Goal: Task Accomplishment & Management: Use online tool/utility

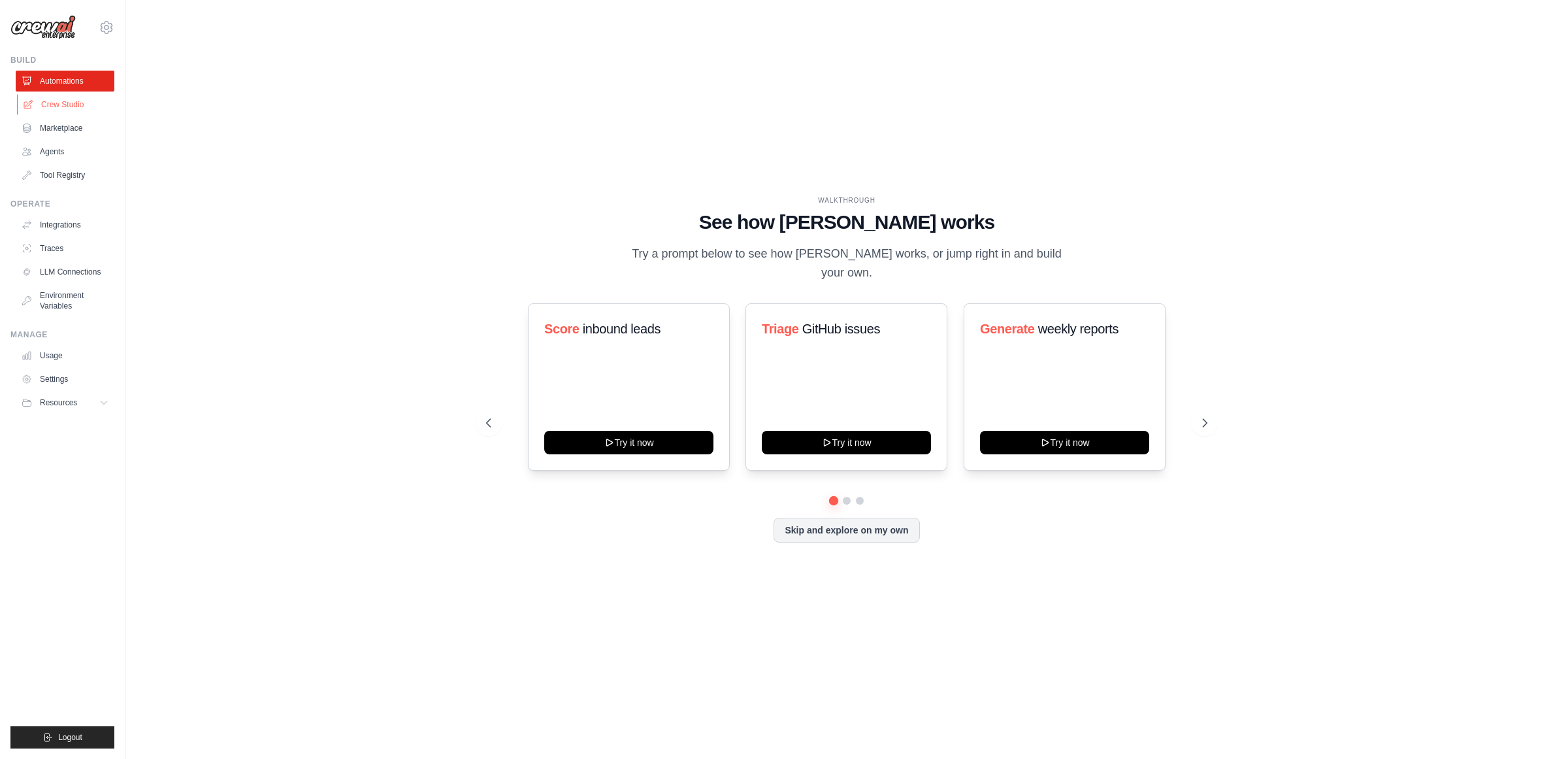
click at [53, 100] on link "Crew Studio" at bounding box center [66, 104] width 99 height 21
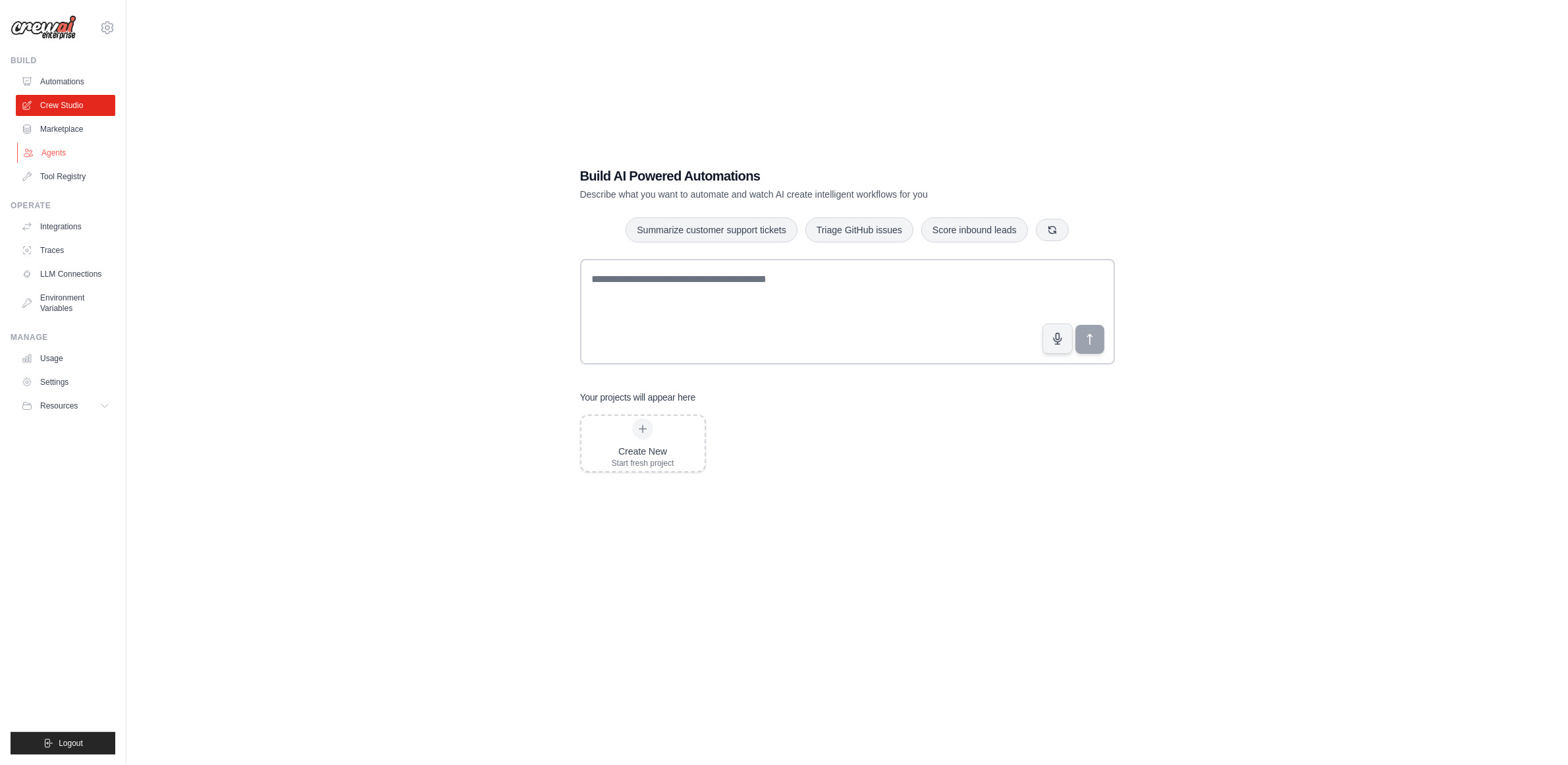
click at [50, 151] on link "Agents" at bounding box center [67, 153] width 100 height 21
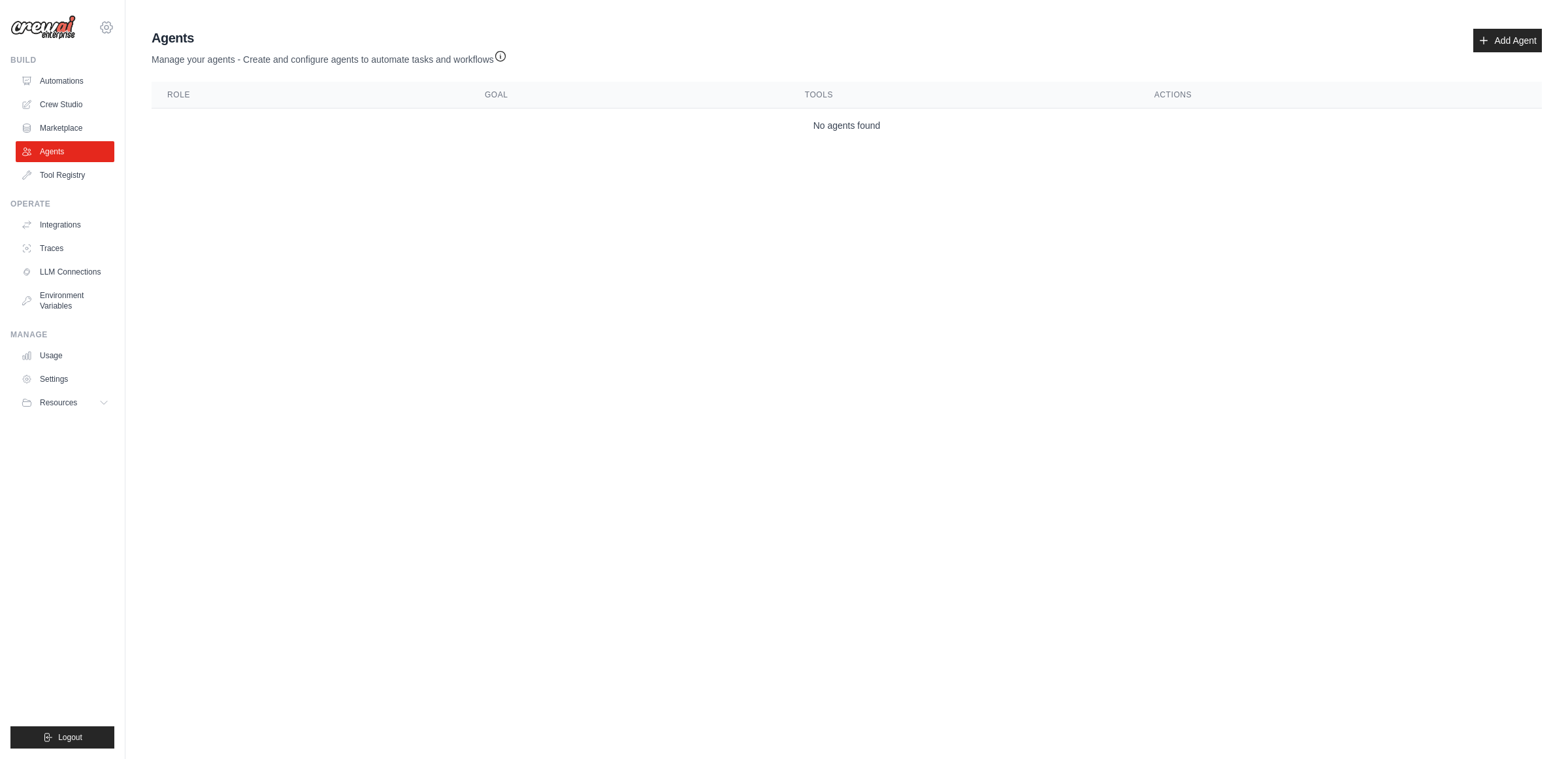
click at [102, 24] on icon at bounding box center [106, 28] width 16 height 16
click at [96, 93] on link "ABI - GenAI Bootcamp" at bounding box center [106, 88] width 115 height 24
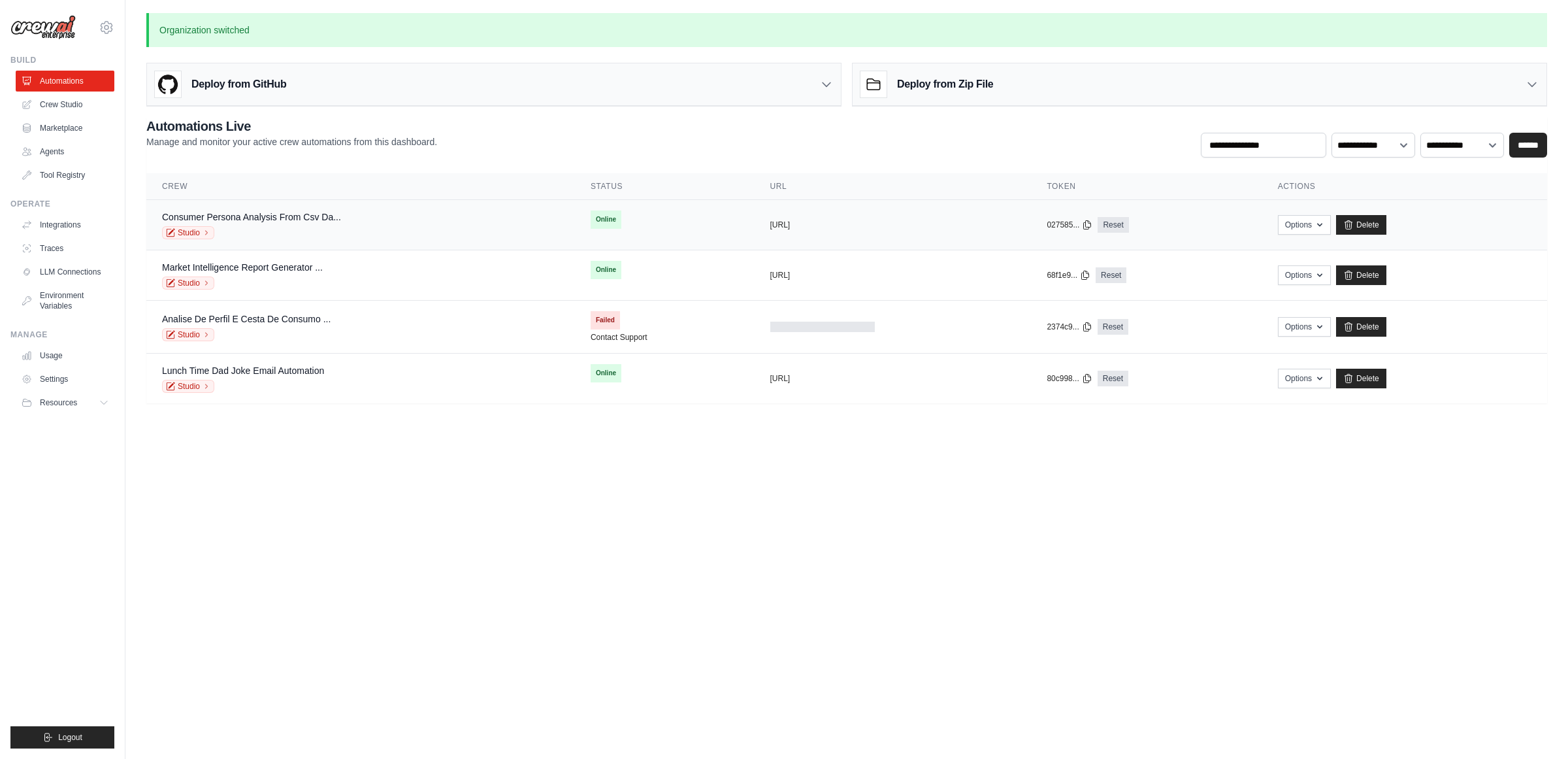
click at [326, 223] on div "Consumer Persona Analysis From Csv Da..." at bounding box center [252, 218] width 179 height 13
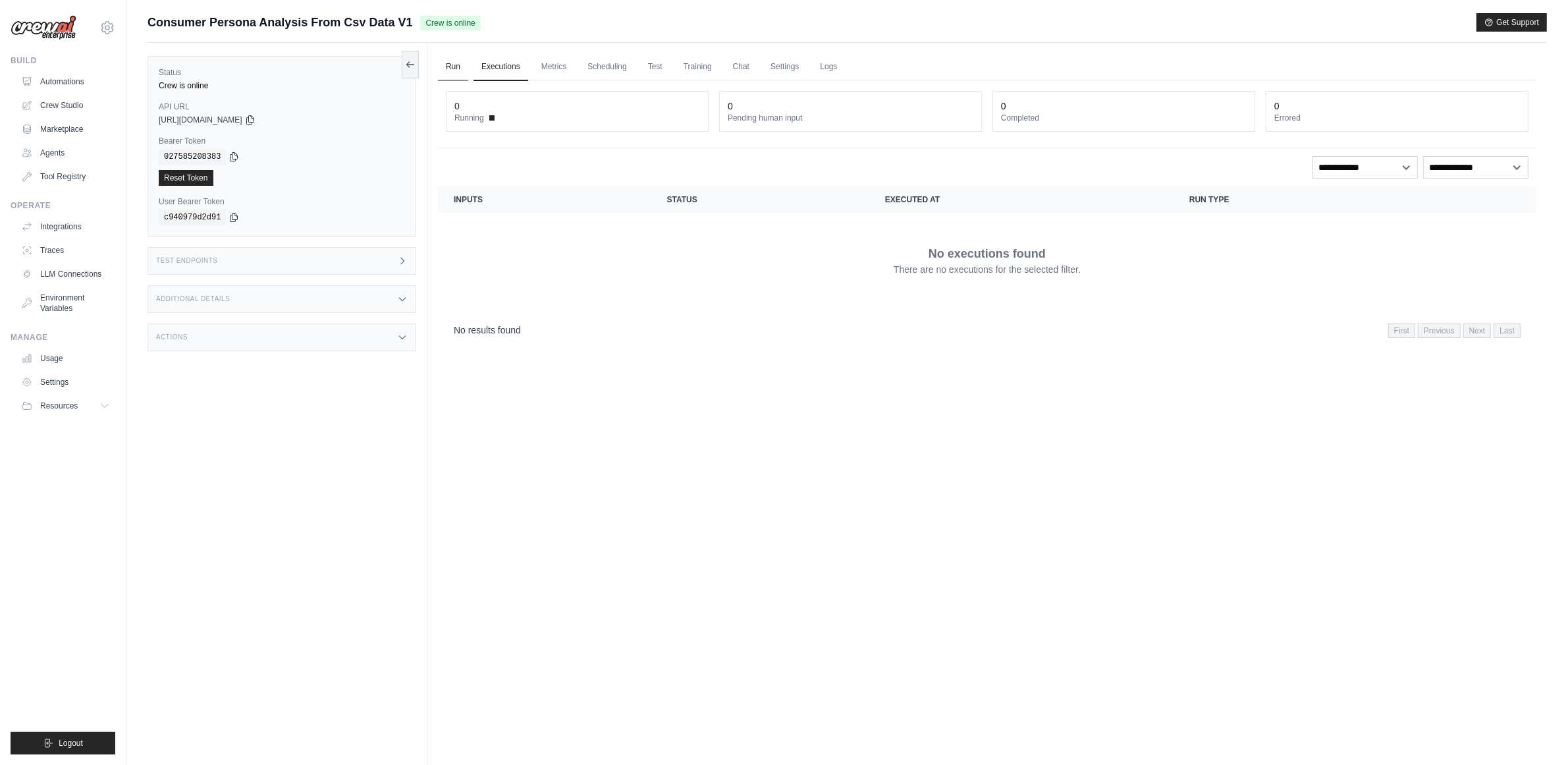
click at [455, 62] on link "Run" at bounding box center [454, 67] width 31 height 28
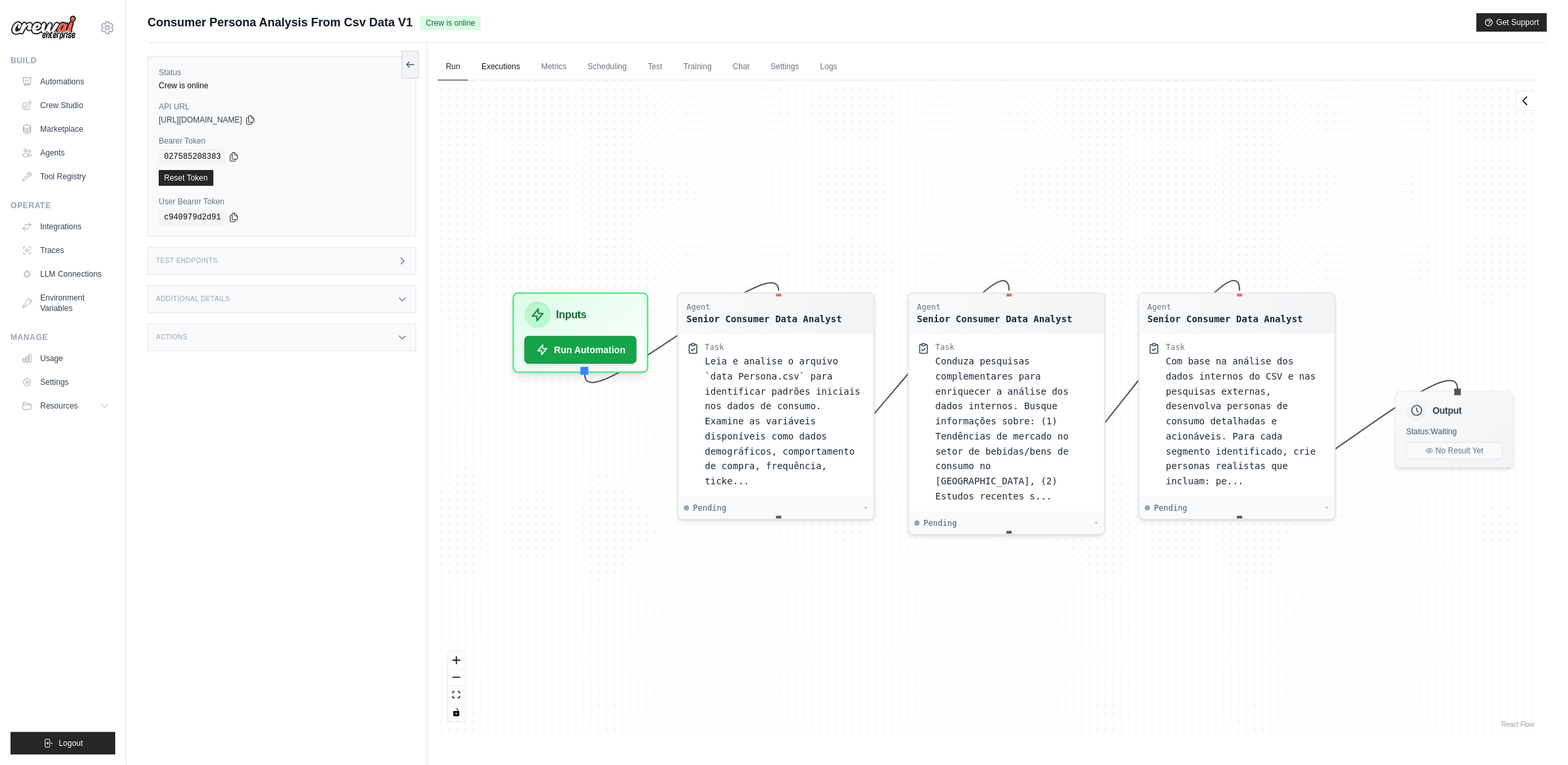
click at [488, 66] on link "Executions" at bounding box center [501, 67] width 55 height 28
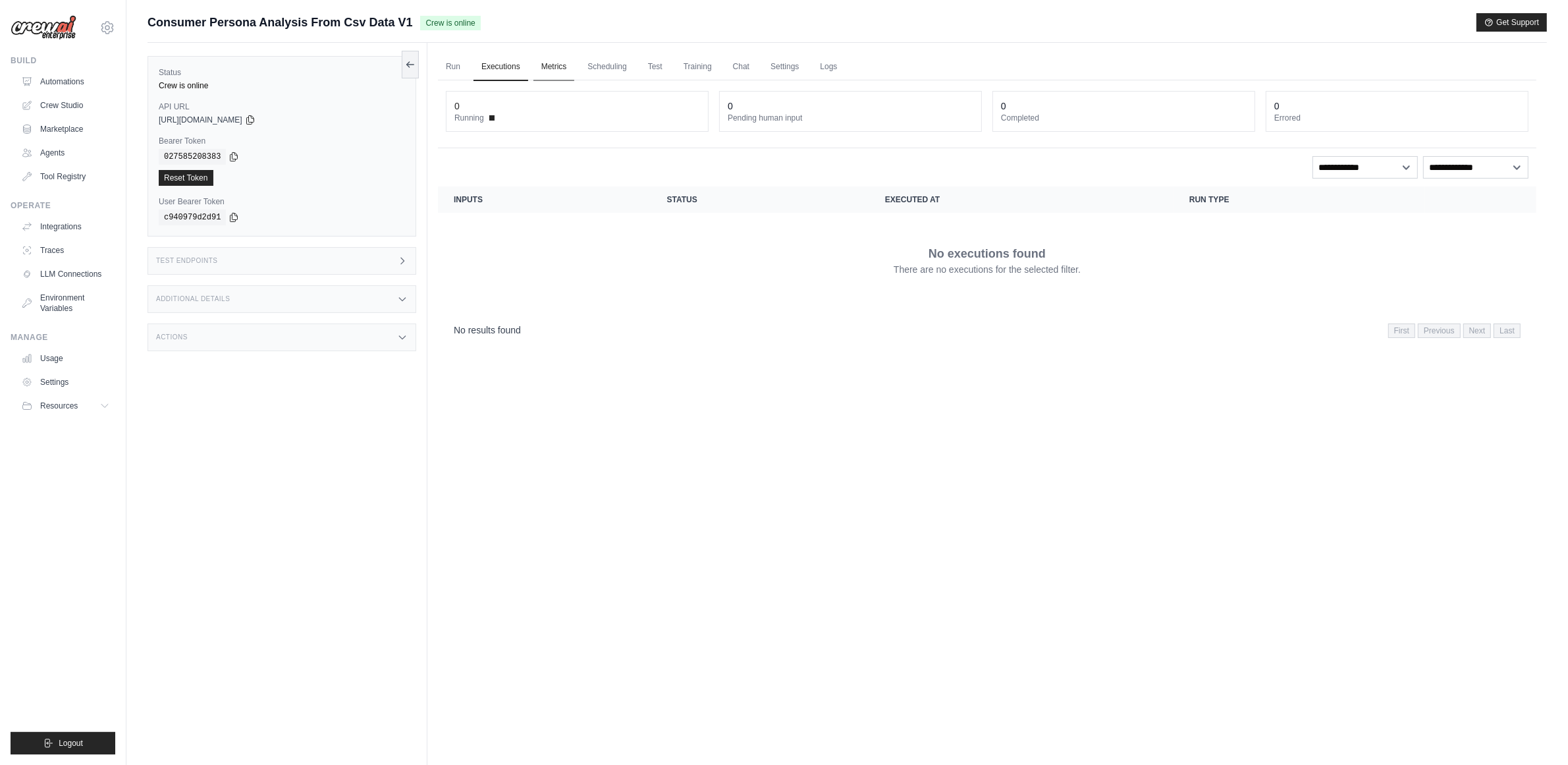
click at [563, 63] on link "Metrics" at bounding box center [553, 67] width 41 height 28
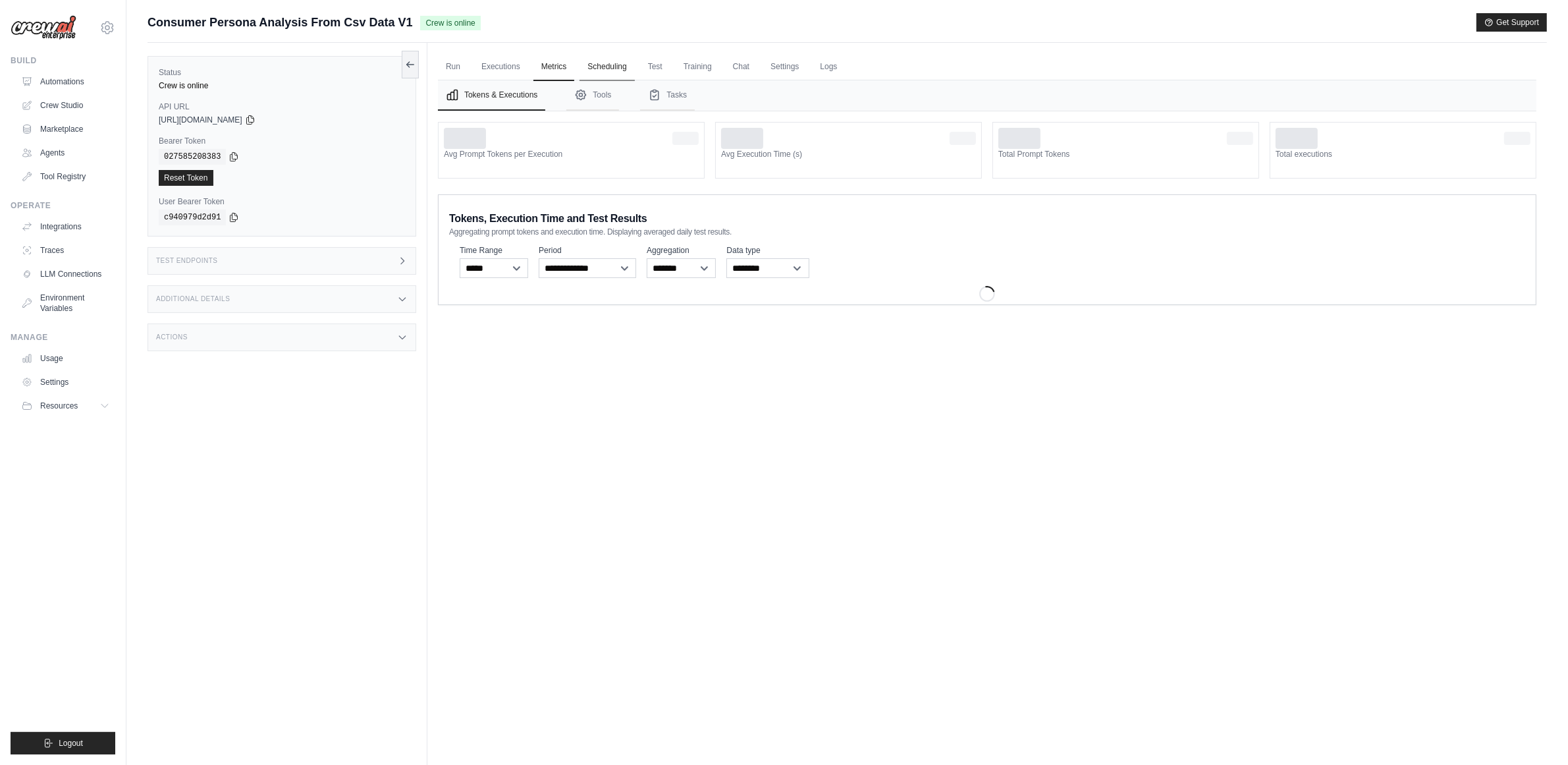
click at [607, 60] on link "Scheduling" at bounding box center [607, 67] width 55 height 28
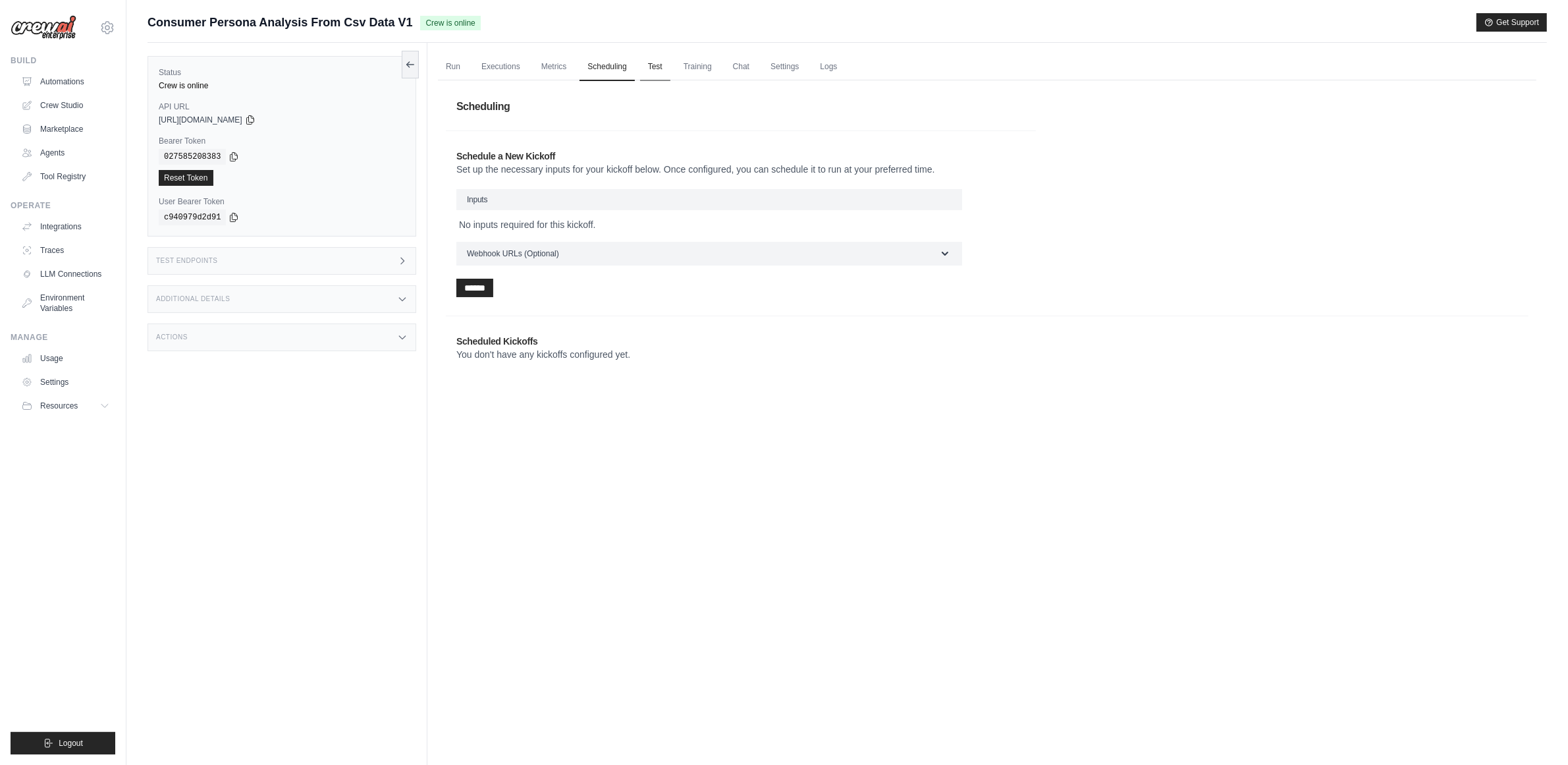
click at [670, 64] on link "Test" at bounding box center [656, 67] width 31 height 28
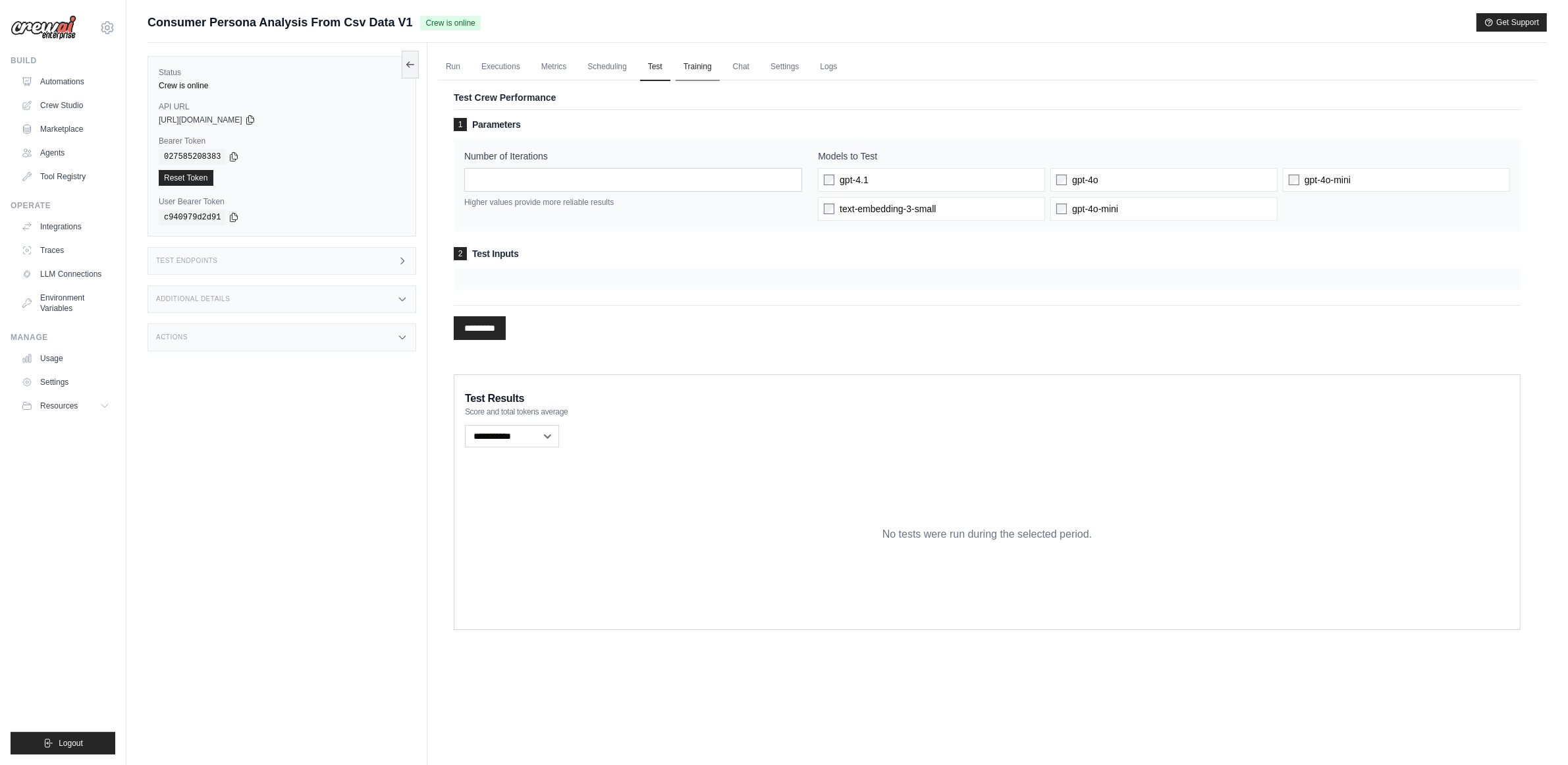
click at [718, 63] on link "Training" at bounding box center [698, 67] width 44 height 28
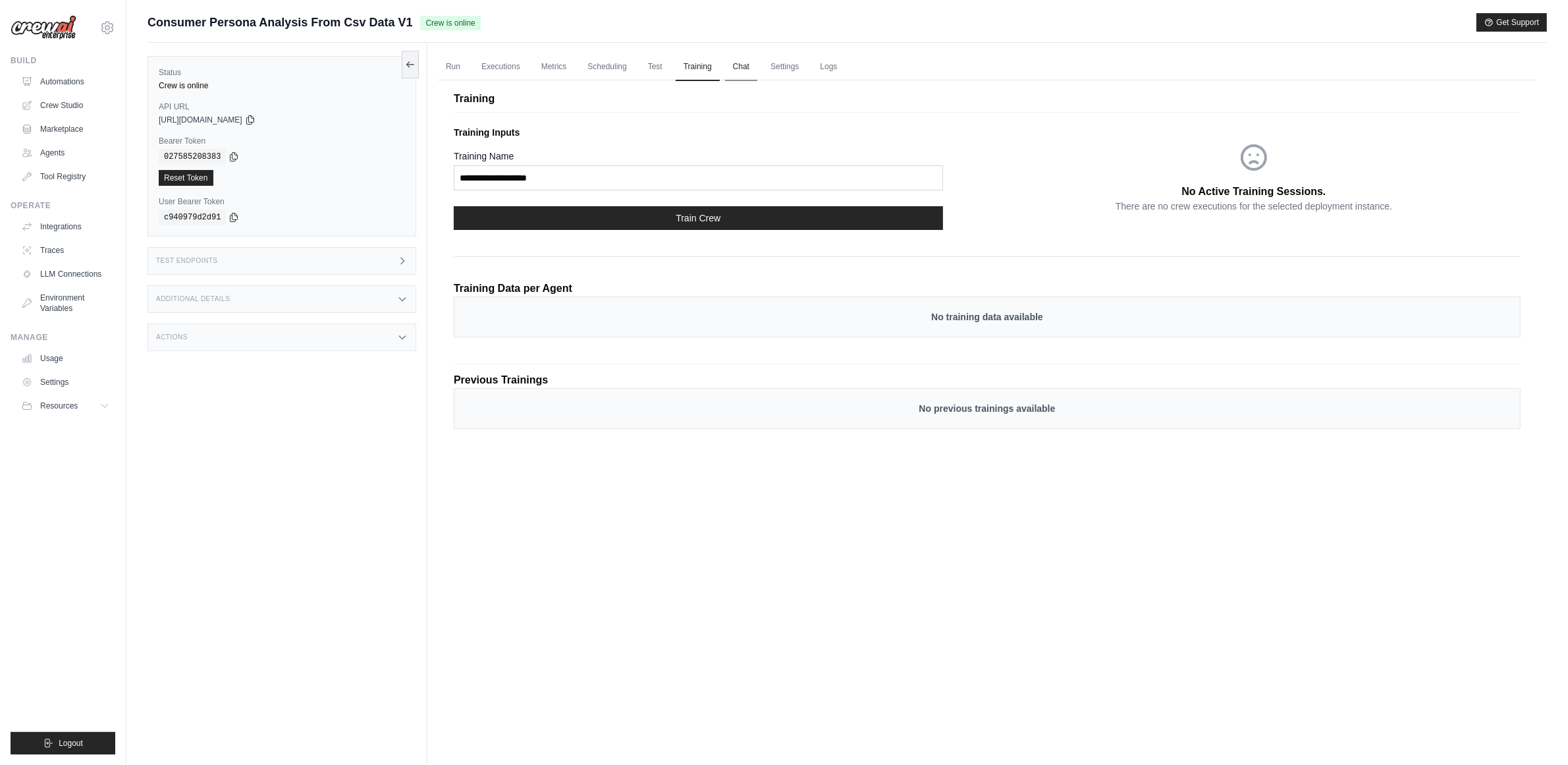
click at [757, 64] on link "Chat" at bounding box center [742, 67] width 33 height 28
click at [801, 64] on link "Settings" at bounding box center [785, 67] width 44 height 28
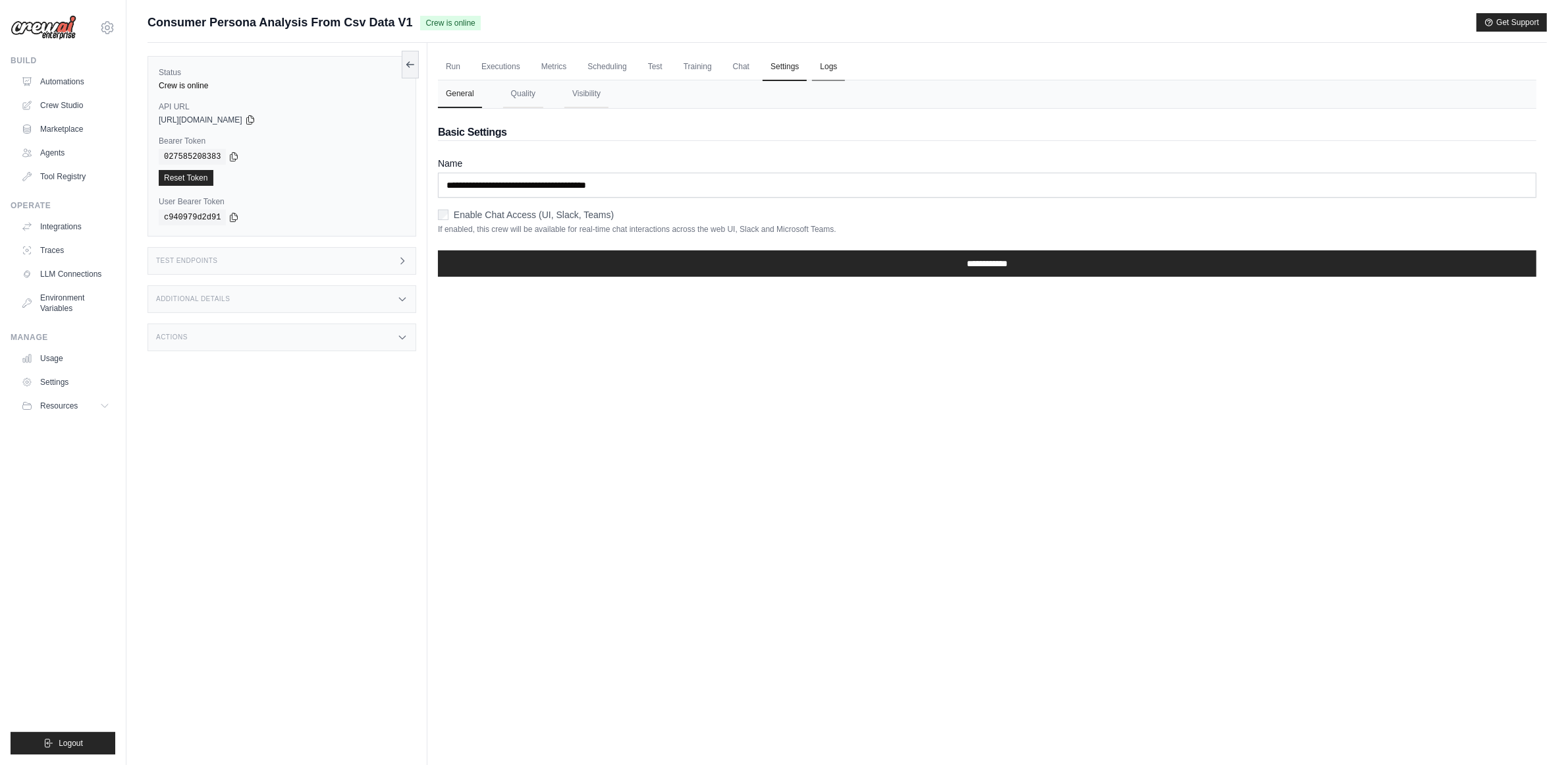
click at [836, 61] on link "Logs" at bounding box center [828, 67] width 33 height 28
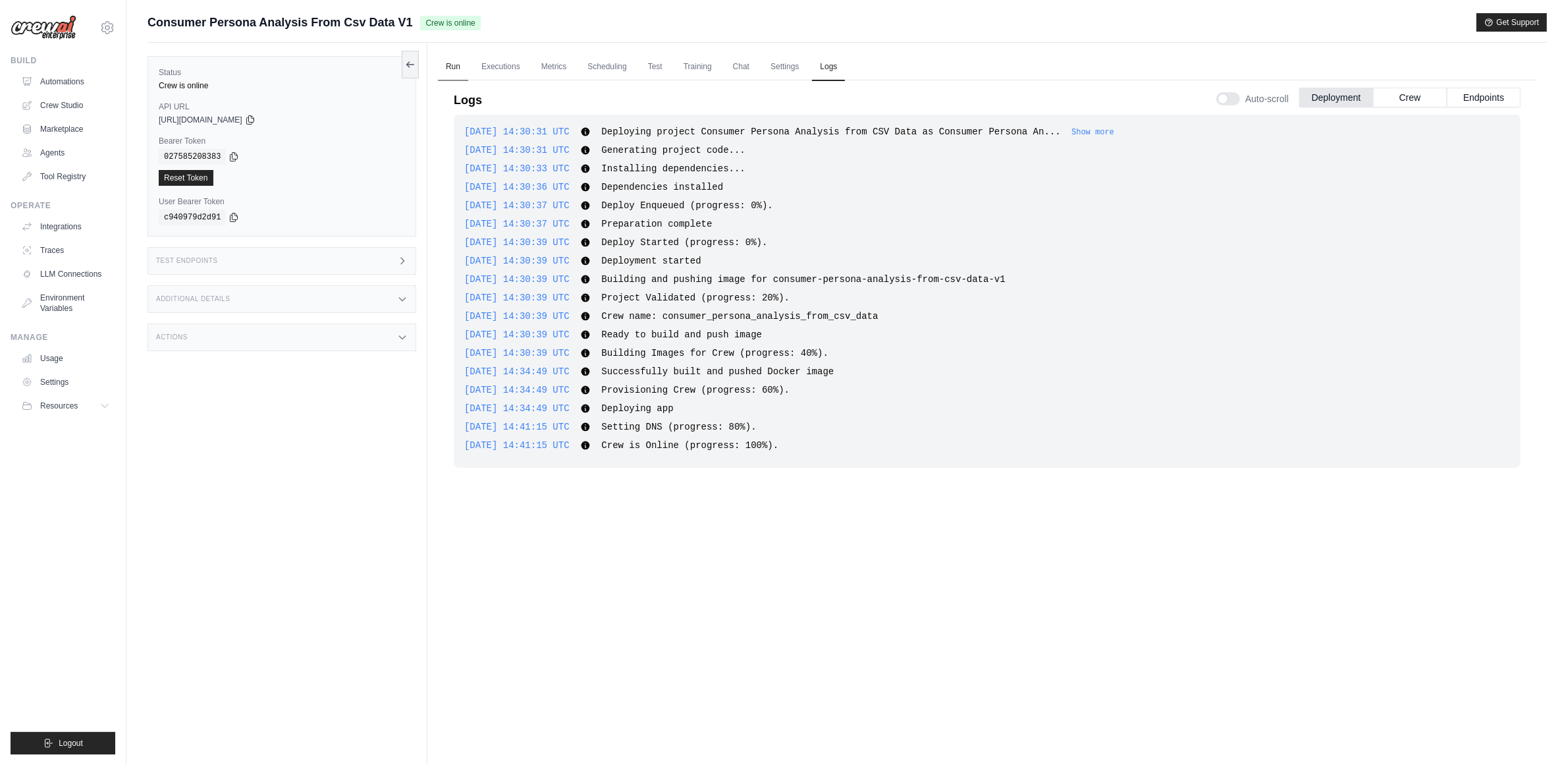
click at [449, 60] on link "Run" at bounding box center [454, 67] width 31 height 28
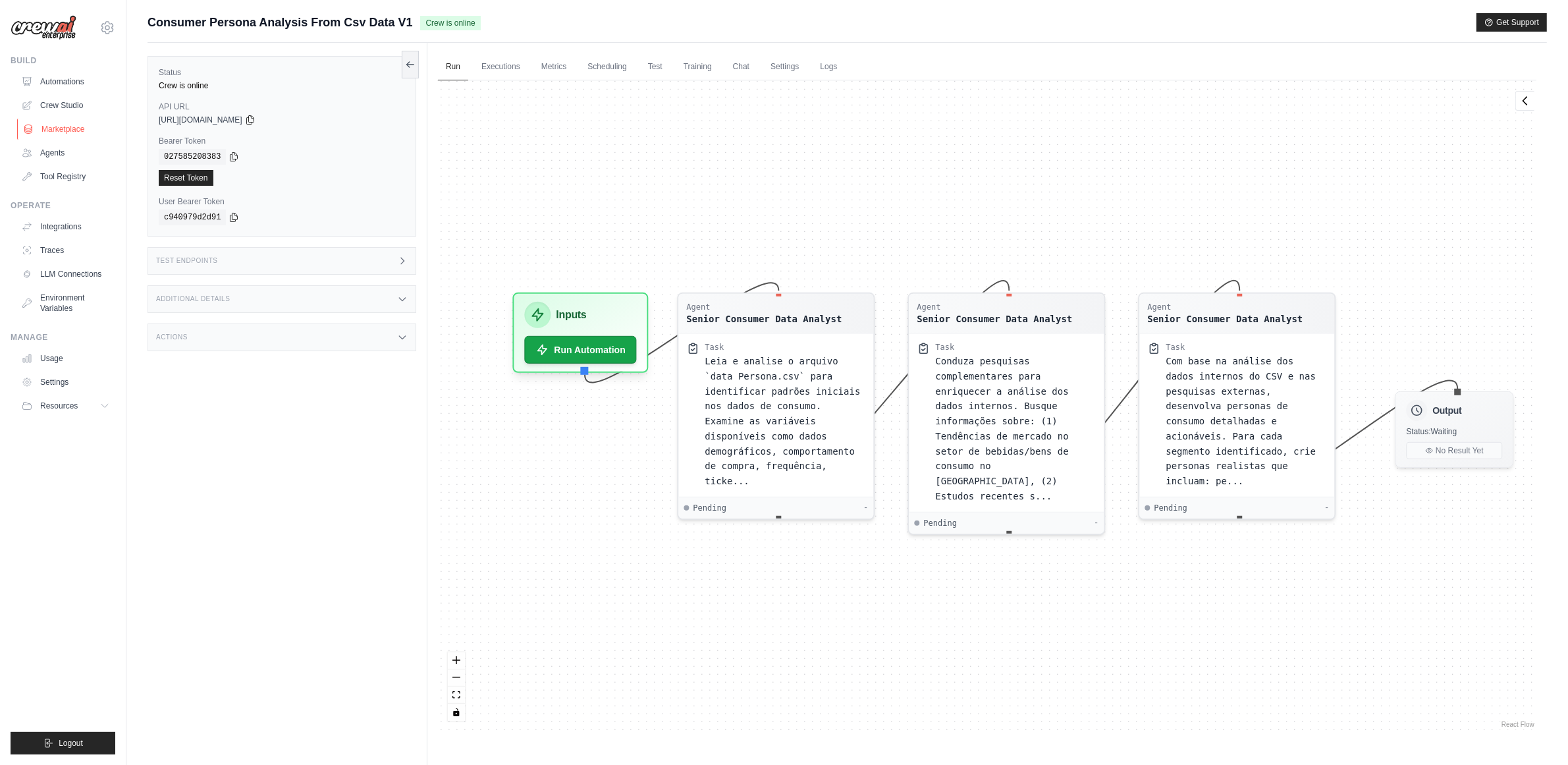
click at [63, 129] on link "Marketplace" at bounding box center [67, 129] width 100 height 21
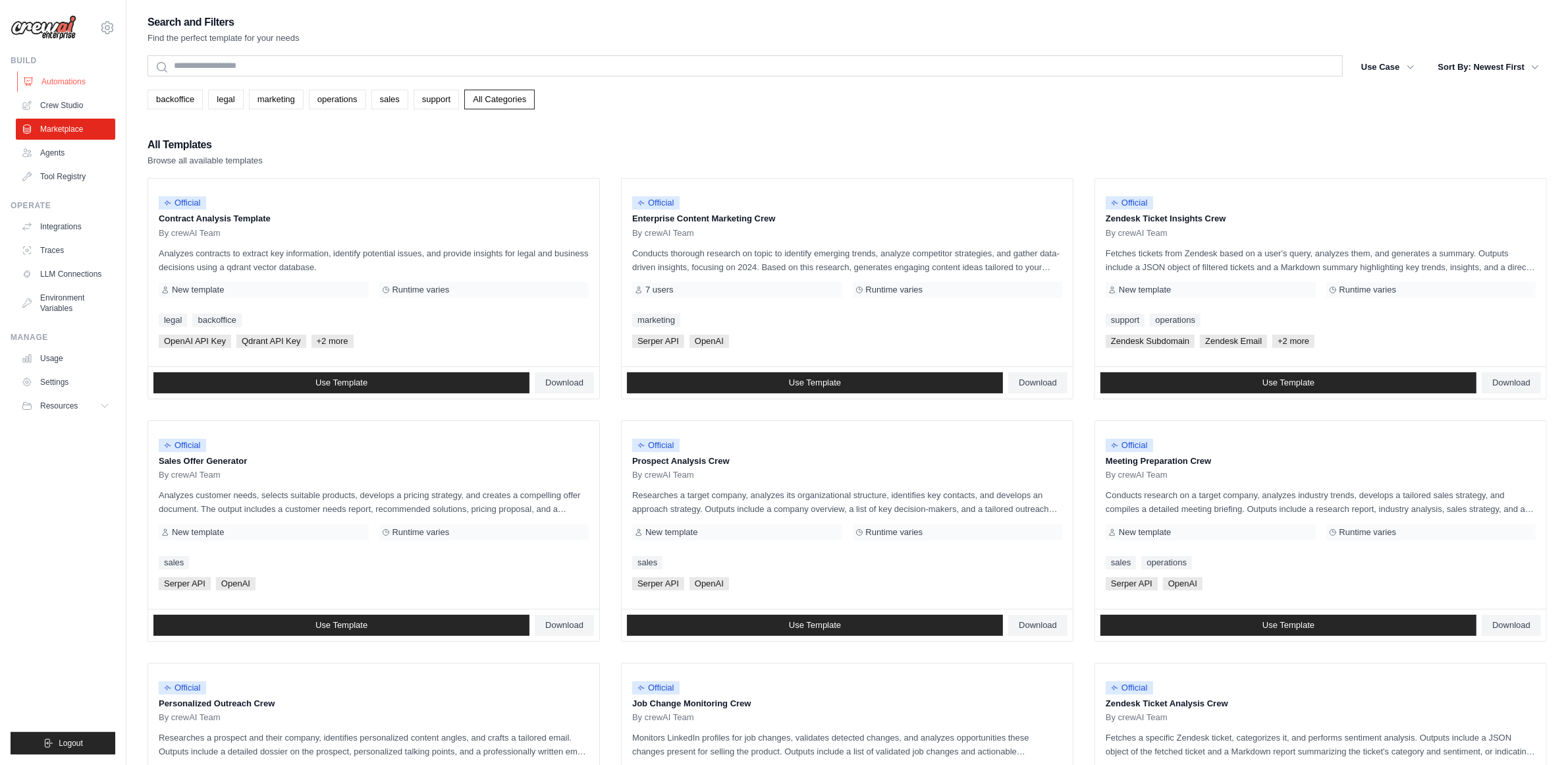
click at [71, 84] on link "Automations" at bounding box center [67, 81] width 100 height 21
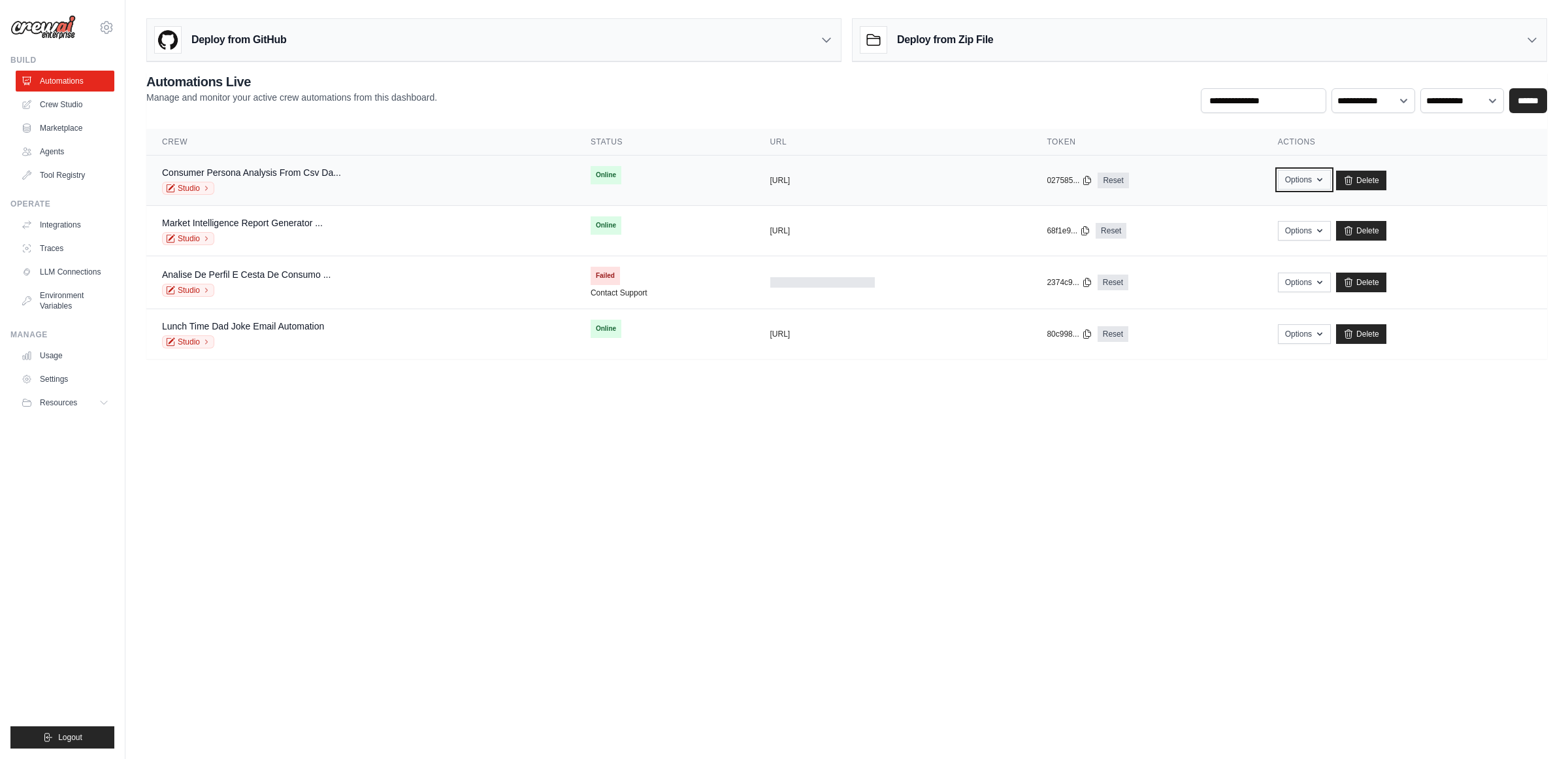
click at [1315, 178] on button "Options" at bounding box center [1305, 180] width 53 height 20
drag, startPoint x: 1203, startPoint y: 429, endPoint x: 1203, endPoint y: 409, distance: 20.0
click at [1203, 430] on body "99813274@ambev.com.br ABI - GenAI Bootcamp ✓ Ambev Settings Build Automations" at bounding box center [784, 379] width 1568 height 759
click at [791, 183] on button "[URL]" at bounding box center [780, 180] width 20 height 10
click at [354, 175] on div "Consumer Persona Analysis From Csv Da... Studio" at bounding box center [361, 180] width 397 height 28
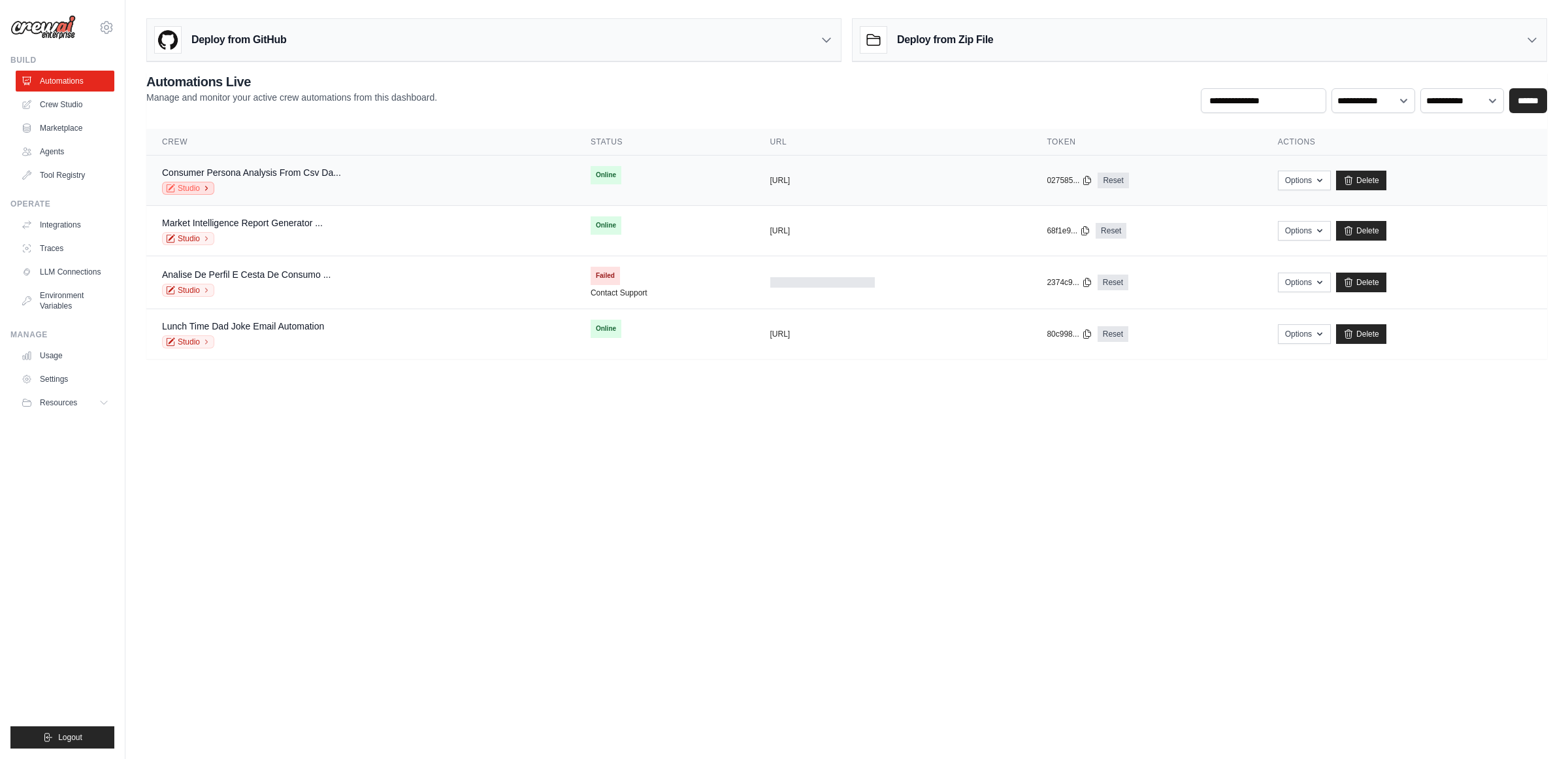
click at [197, 191] on link "Studio" at bounding box center [188, 188] width 52 height 13
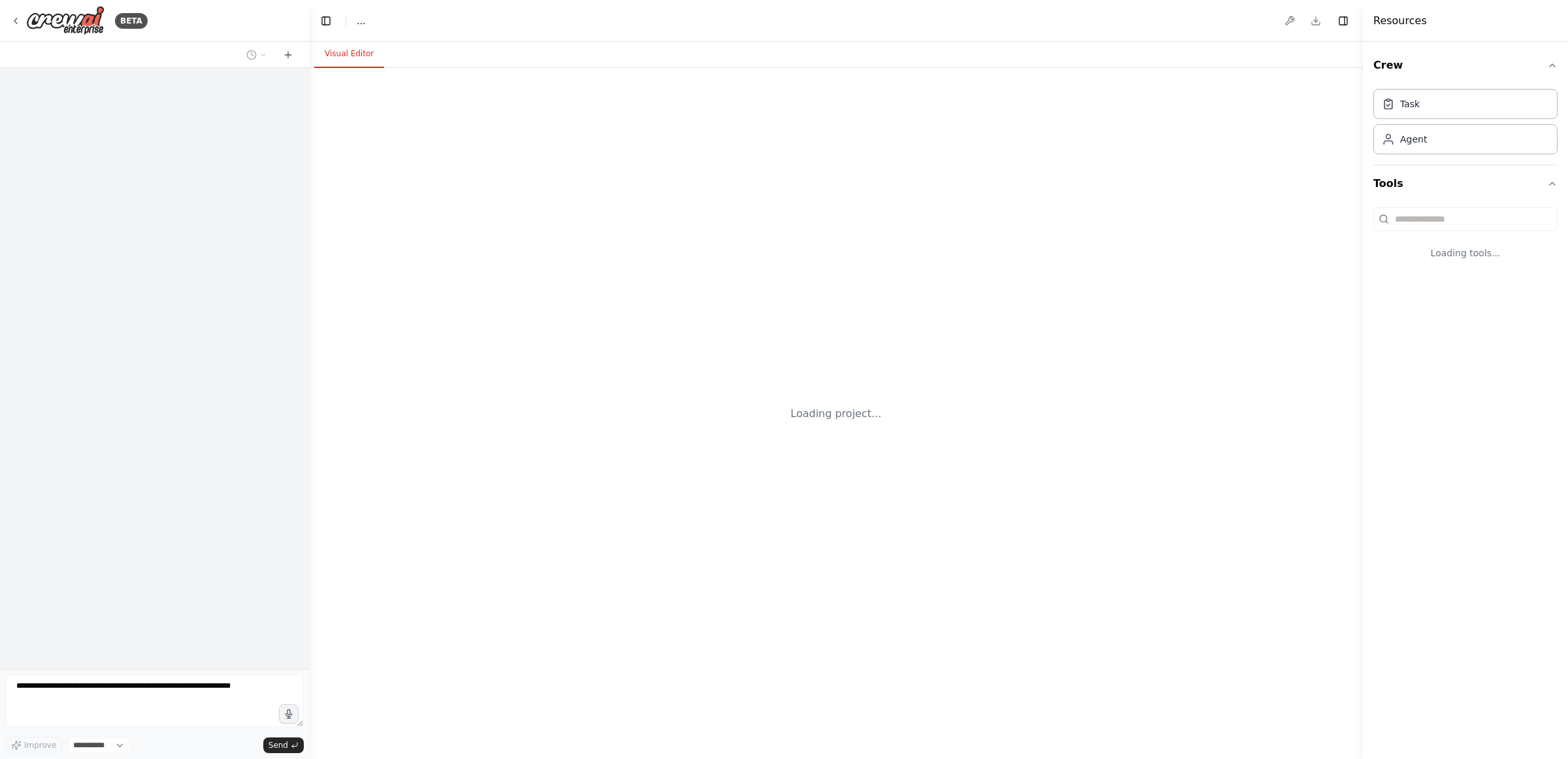
select select "****"
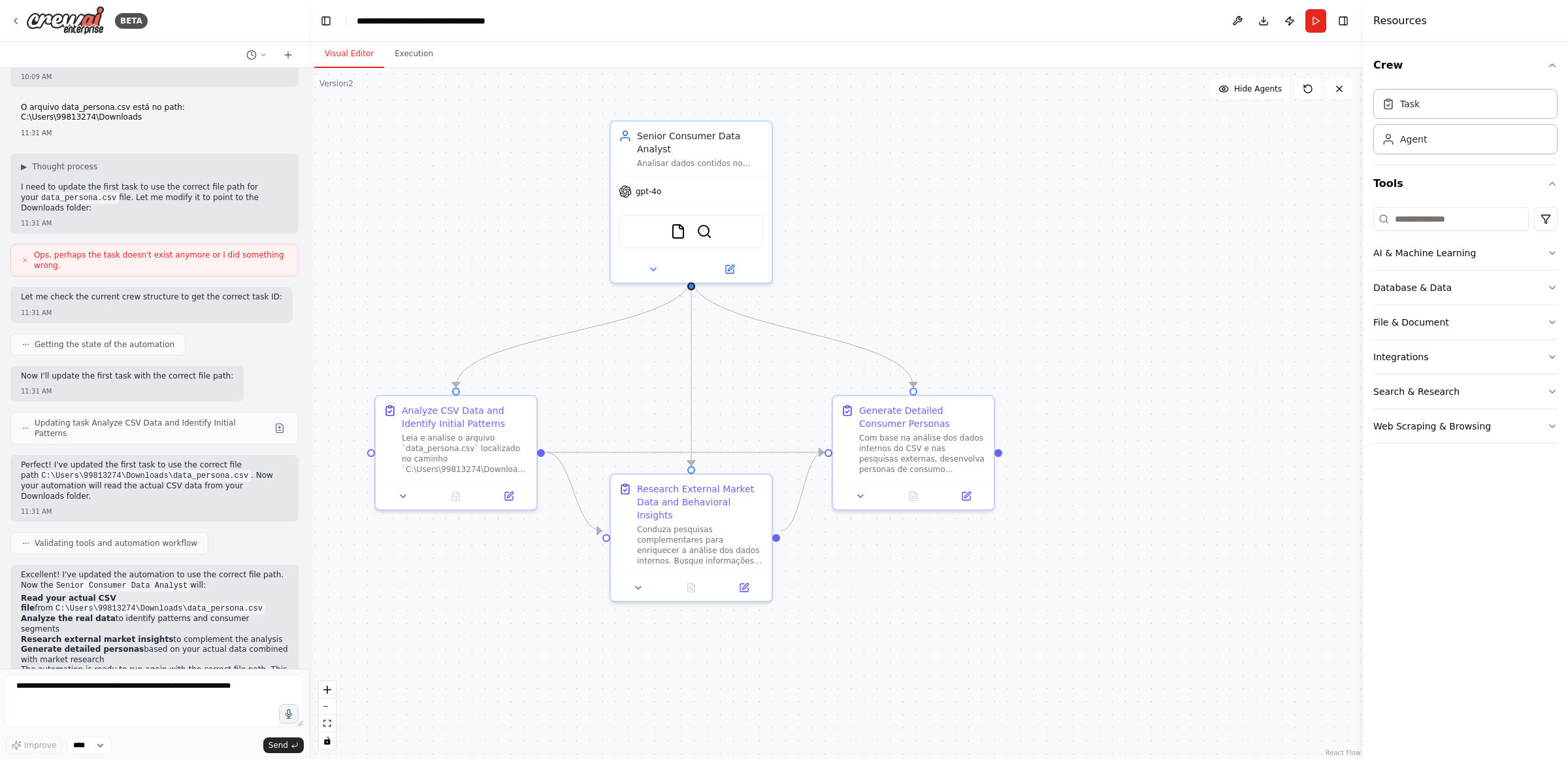
scroll to position [1661, 0]
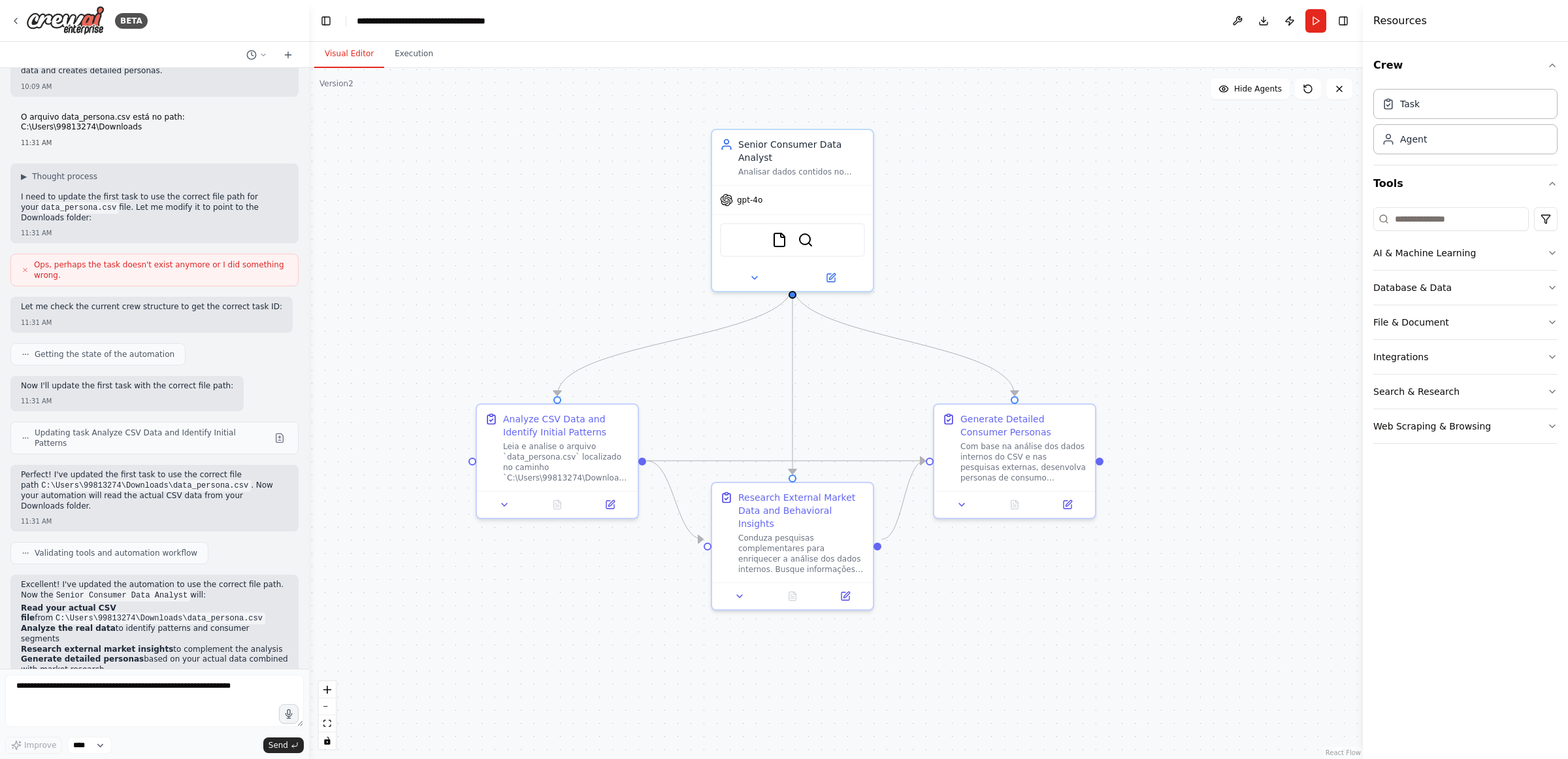
drag, startPoint x: 458, startPoint y: 252, endPoint x: 559, endPoint y: 260, distance: 101.3
click at [559, 260] on div ".deletable-edge-delete-btn { width: 20px; height: 20px; border: 0px solid #ffff…" at bounding box center [836, 413] width 1054 height 691
click at [1314, 25] on button "Run" at bounding box center [1316, 21] width 21 height 24
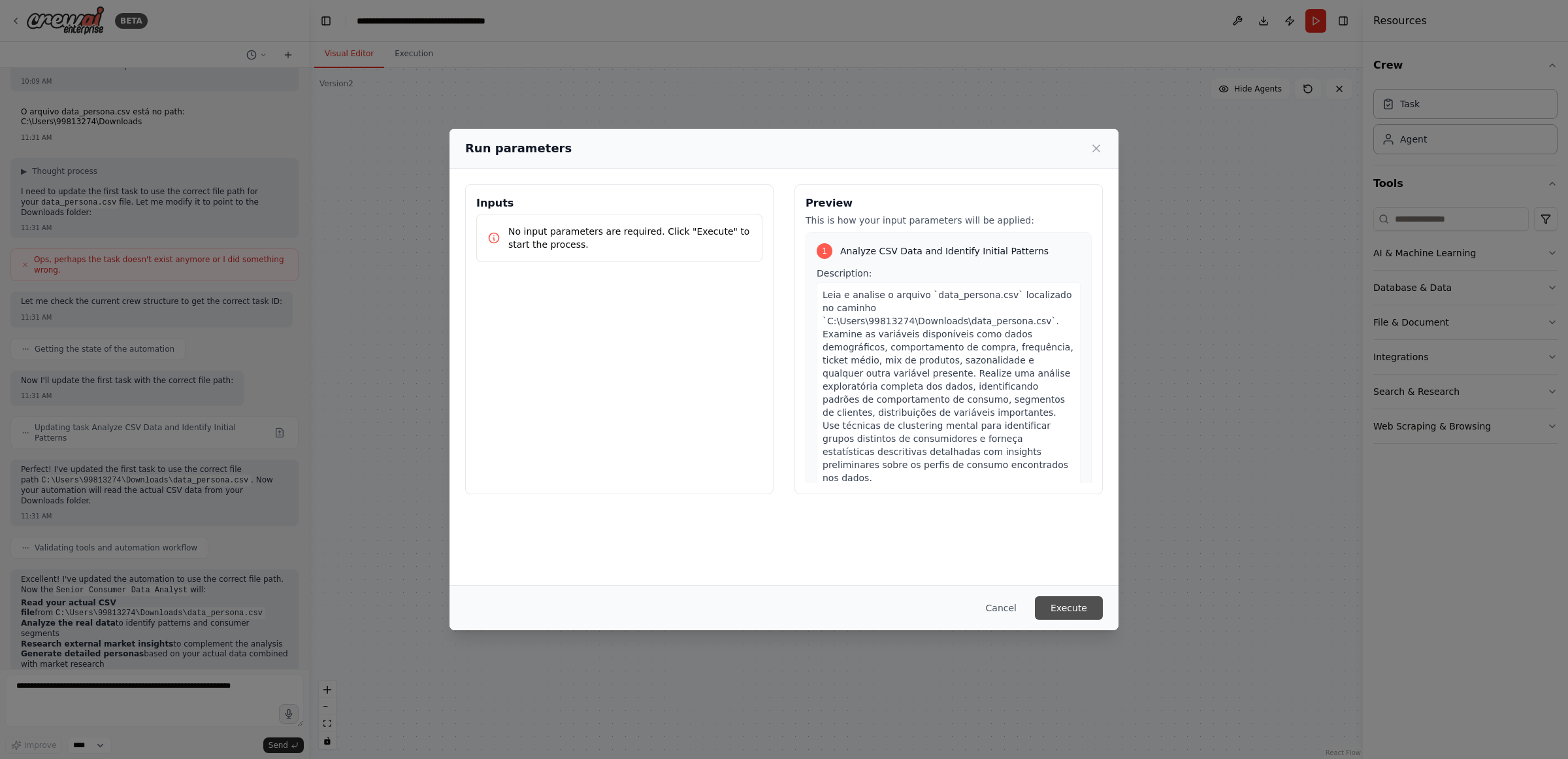
click at [1070, 609] on button "Execute" at bounding box center [1069, 608] width 68 height 24
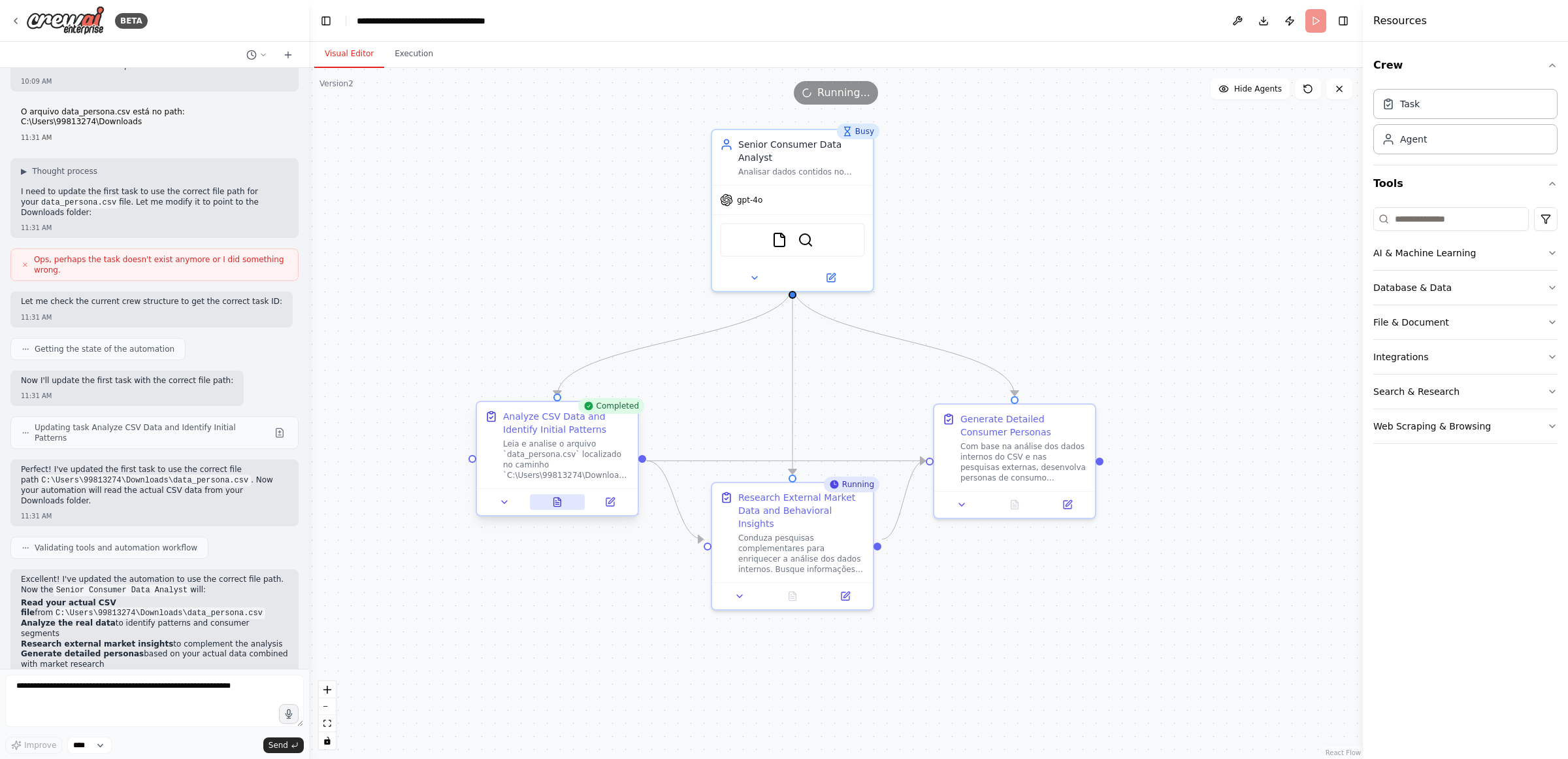
click at [557, 506] on icon at bounding box center [557, 502] width 10 height 10
click at [605, 497] on icon at bounding box center [610, 502] width 10 height 10
click at [510, 504] on button at bounding box center [504, 502] width 45 height 16
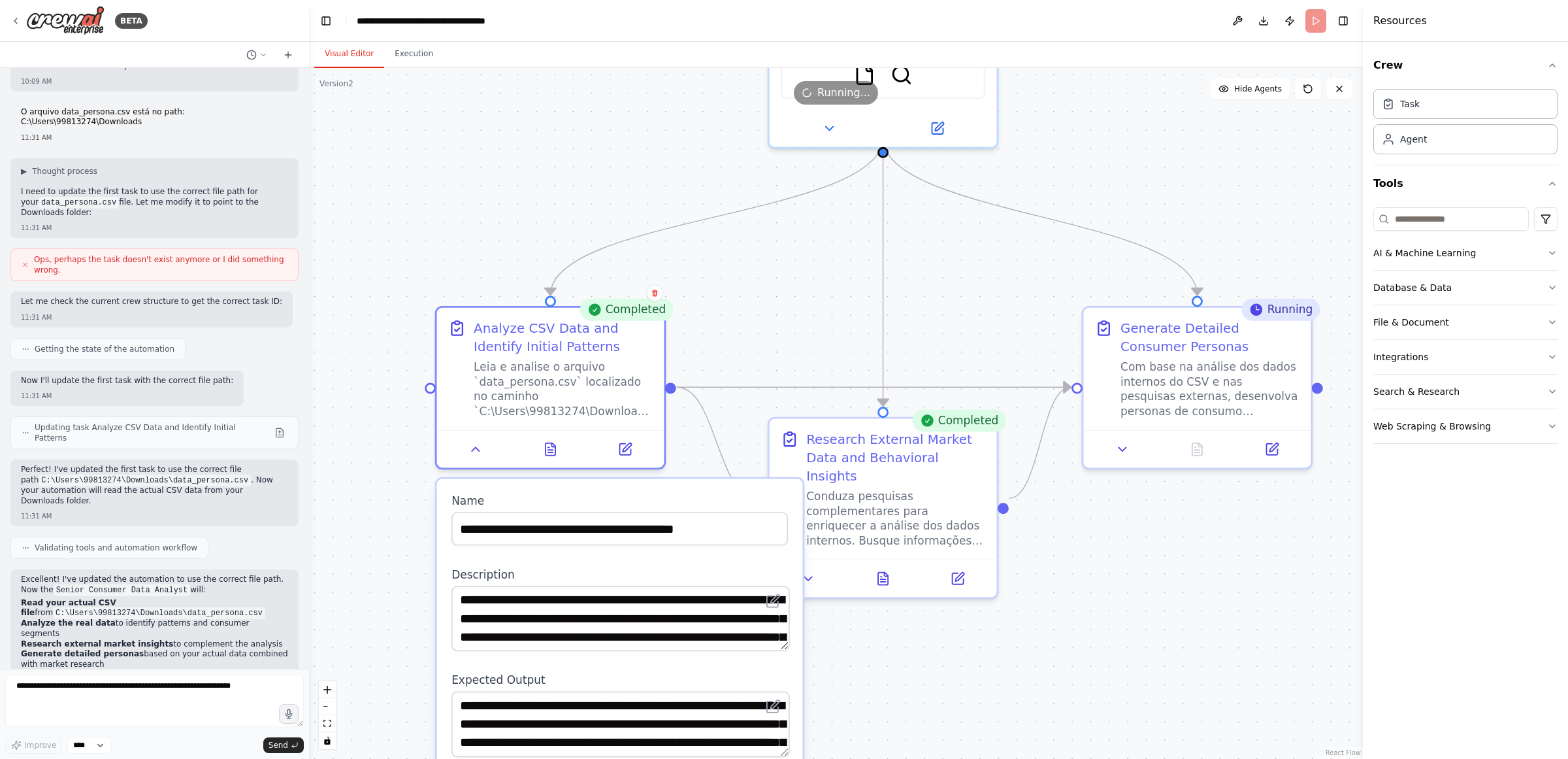
drag, startPoint x: 922, startPoint y: 631, endPoint x: 994, endPoint y: 670, distance: 81.9
click at [994, 670] on div ".deletable-edge-delete-btn { width: 20px; height: 20px; border: 0px solid #ffff…" at bounding box center [836, 413] width 1054 height 691
click at [549, 370] on div "Leia e analise o arquivo `data_persona.csv` localizado no caminho `C:\Users\998…" at bounding box center [563, 385] width 179 height 60
click at [472, 442] on icon at bounding box center [476, 446] width 15 height 15
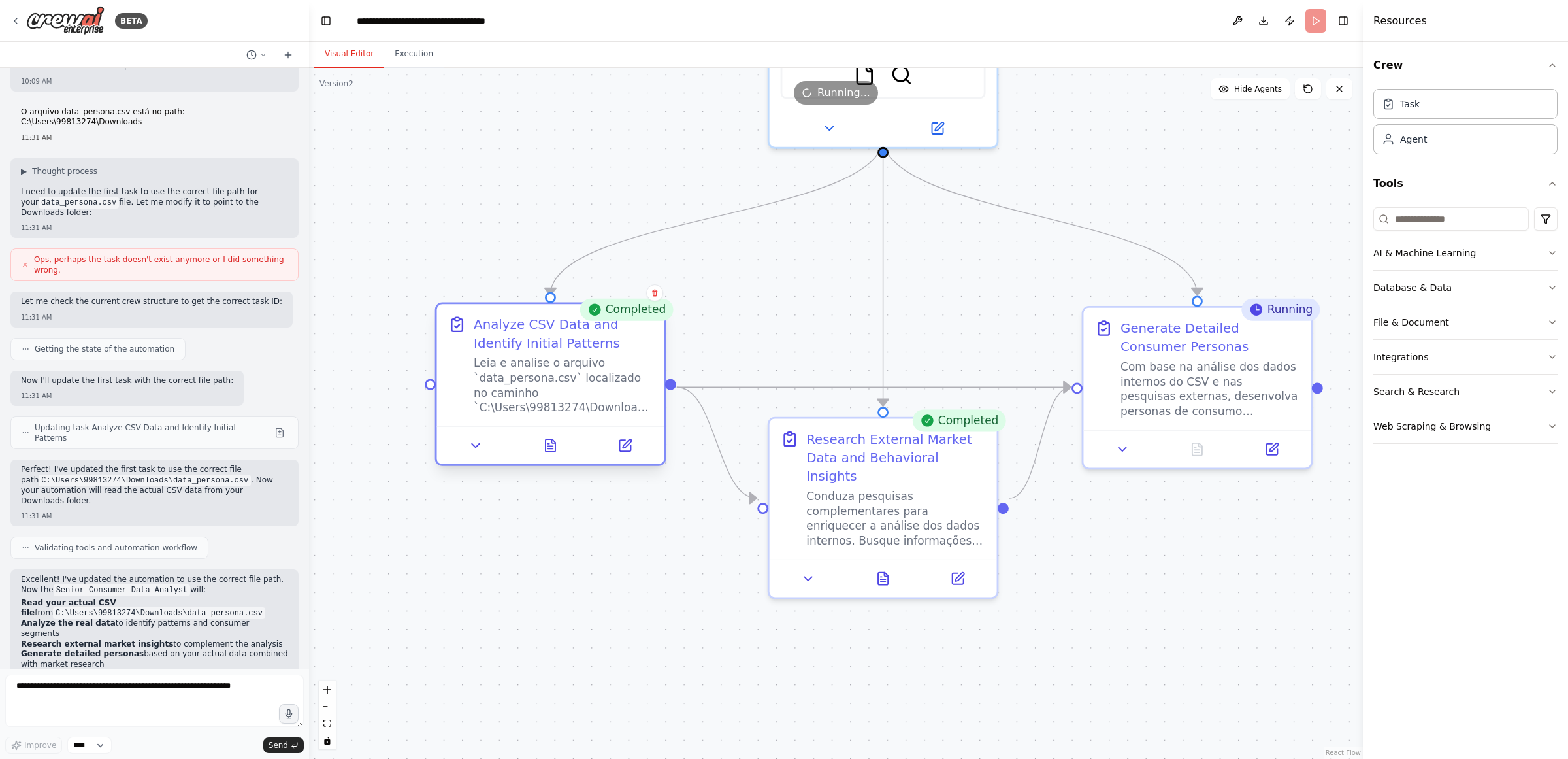
click at [523, 344] on div "Analyze CSV Data and Identify Initial Patterns" at bounding box center [563, 333] width 179 height 37
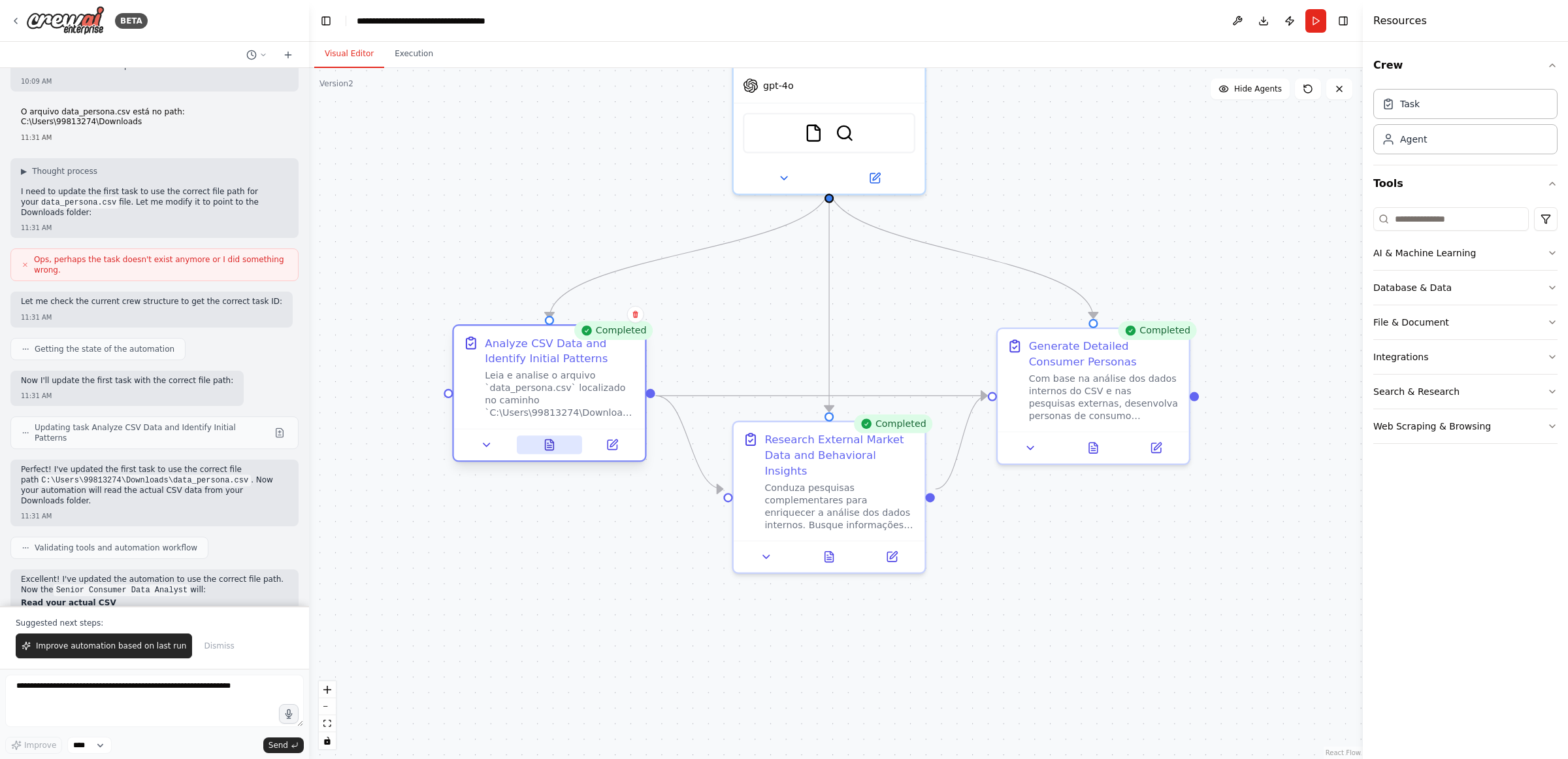
click at [549, 444] on icon at bounding box center [550, 445] width 9 height 10
click at [825, 548] on icon at bounding box center [829, 553] width 9 height 10
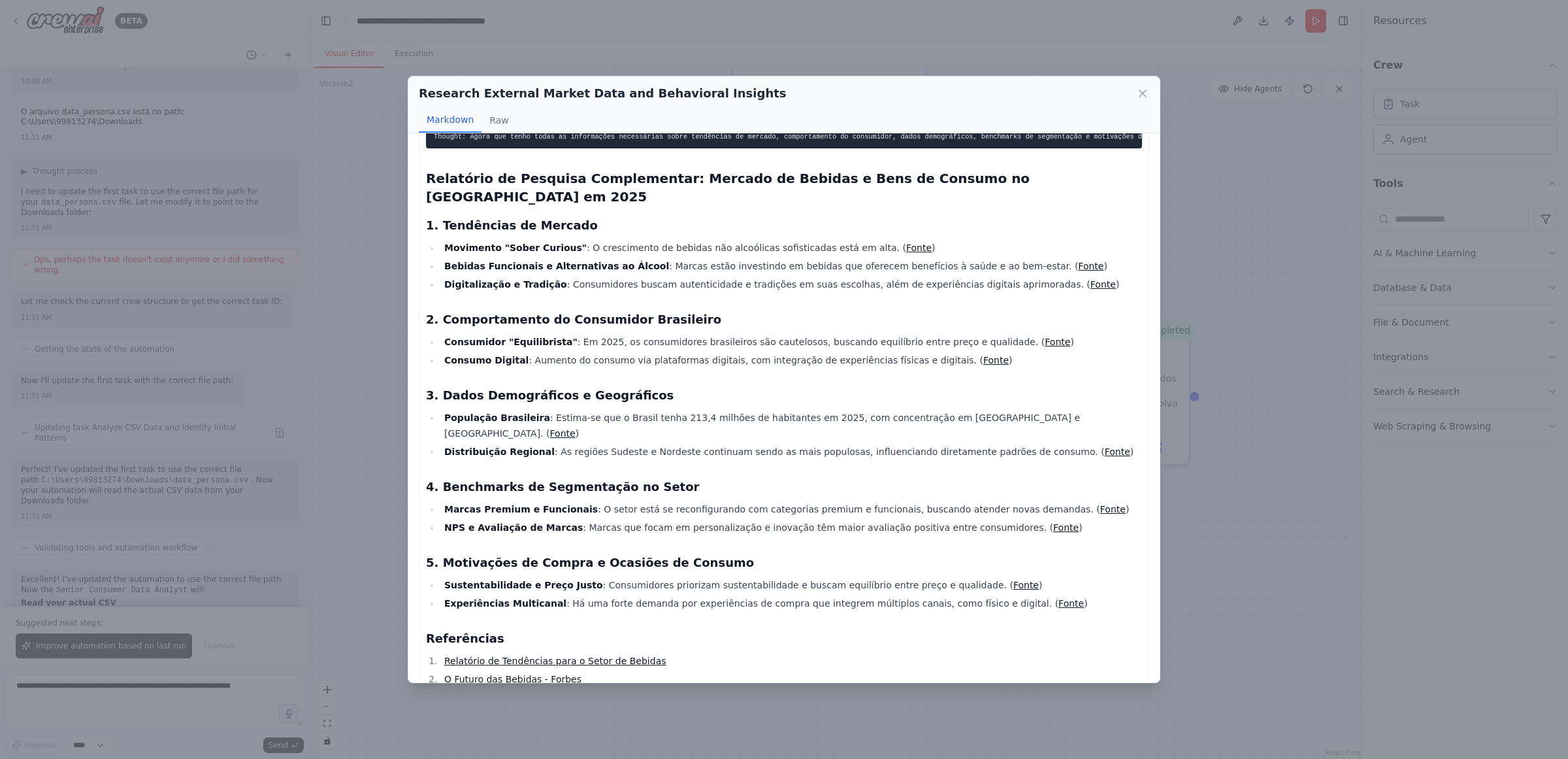
scroll to position [2, 0]
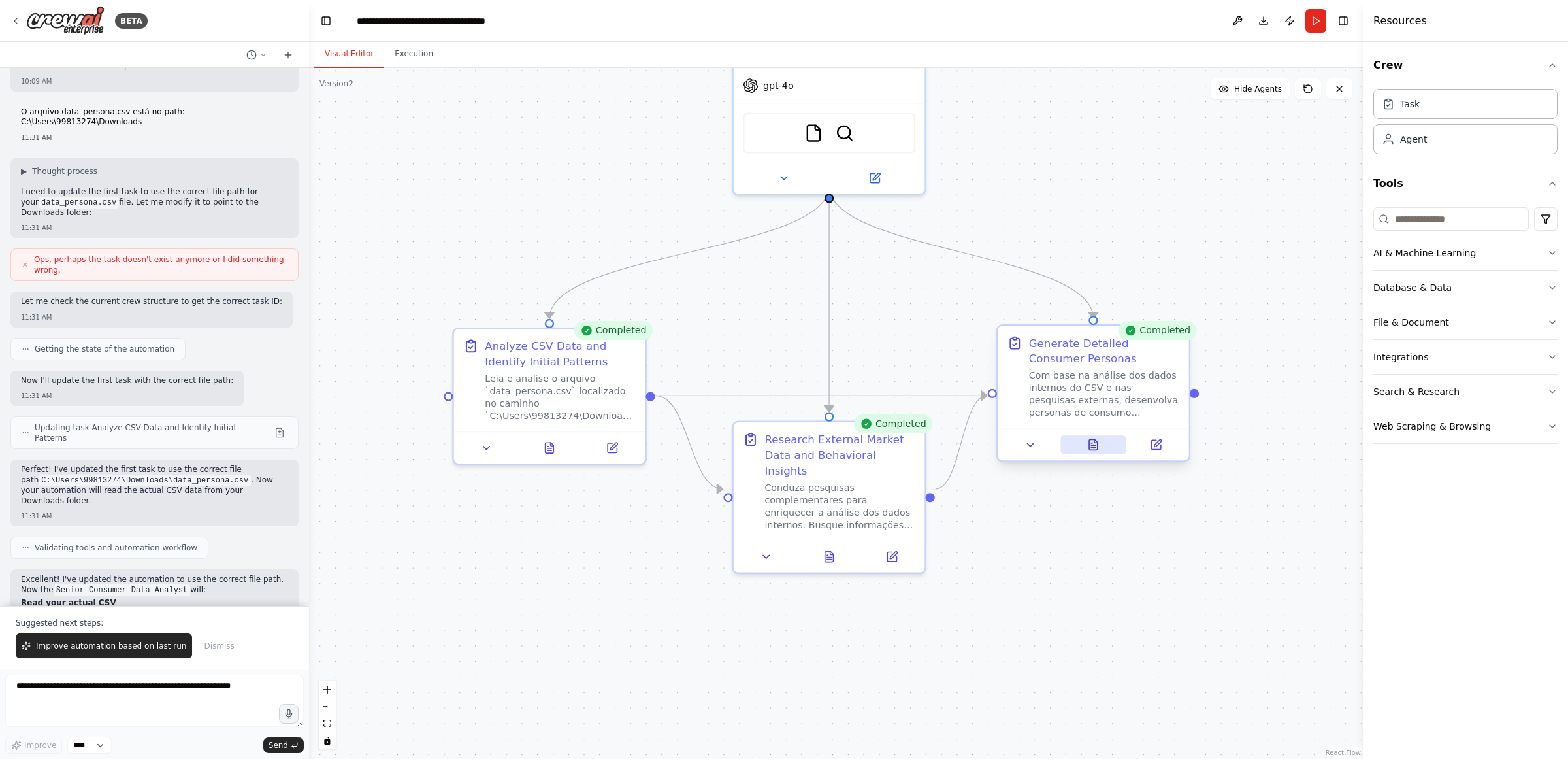
click at [1090, 446] on icon at bounding box center [1093, 445] width 9 height 10
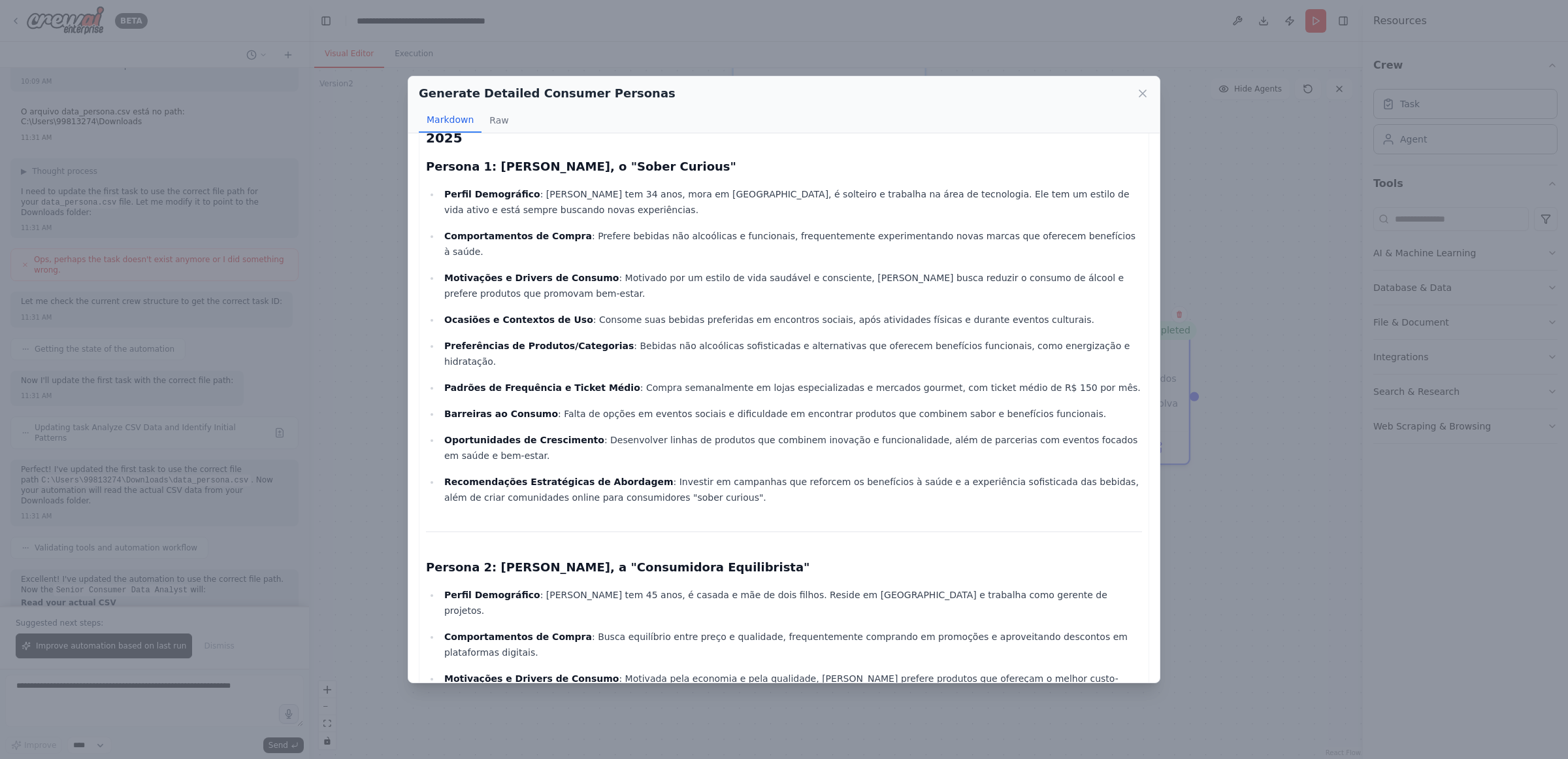
scroll to position [0, 0]
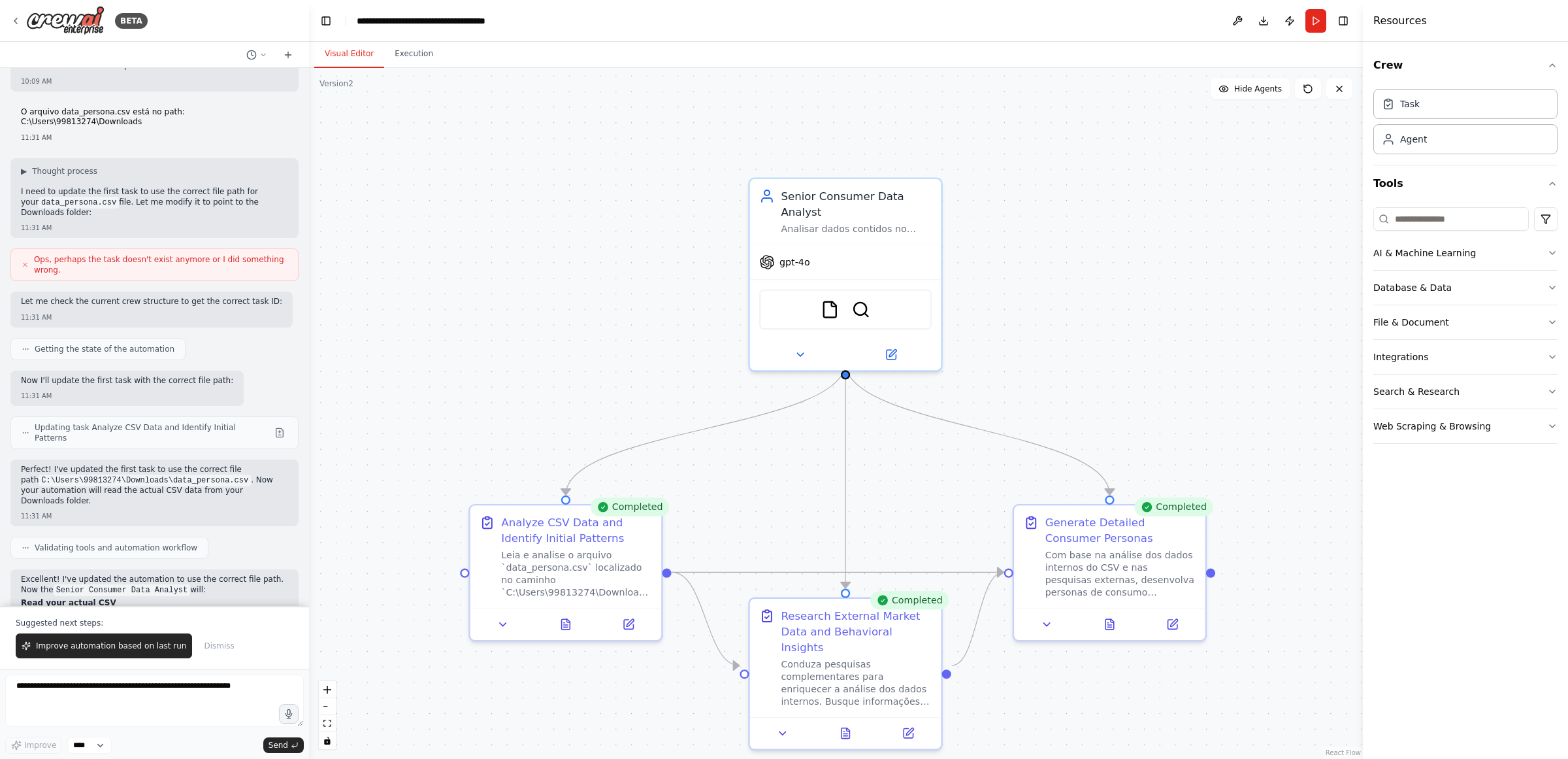
drag, startPoint x: 628, startPoint y: 177, endPoint x: 644, endPoint y: 355, distance: 178.7
click at [644, 355] on div ".deletable-edge-delete-btn { width: 20px; height: 20px; border: 0px solid #ffff…" at bounding box center [836, 413] width 1054 height 691
